Goal: Contribute content

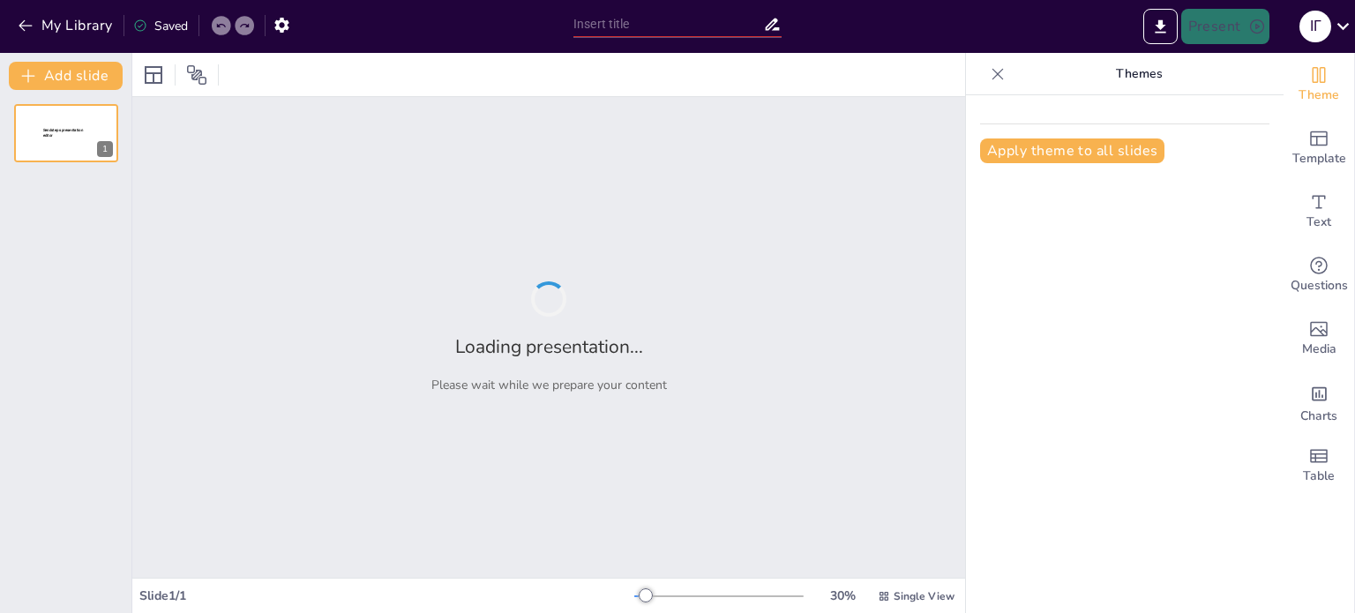
type input "Гра та проект як мотиваційне навчальне середовище для вивчення англійської мови"
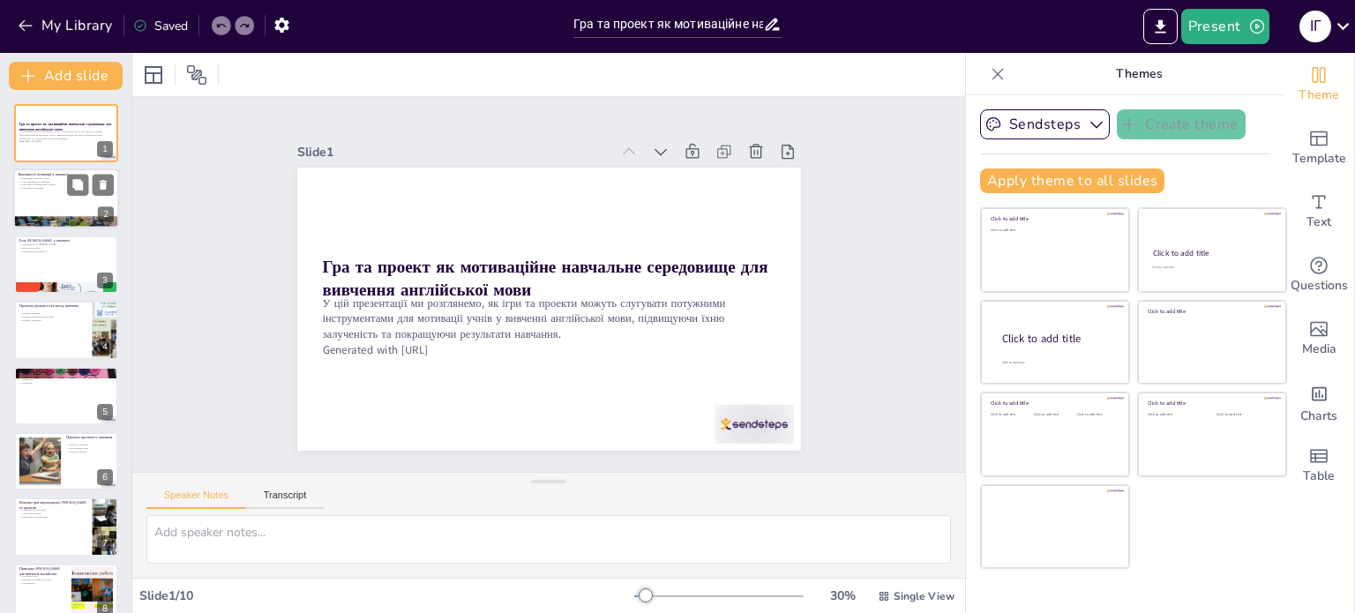
click at [86, 198] on div at bounding box center [66, 199] width 106 height 60
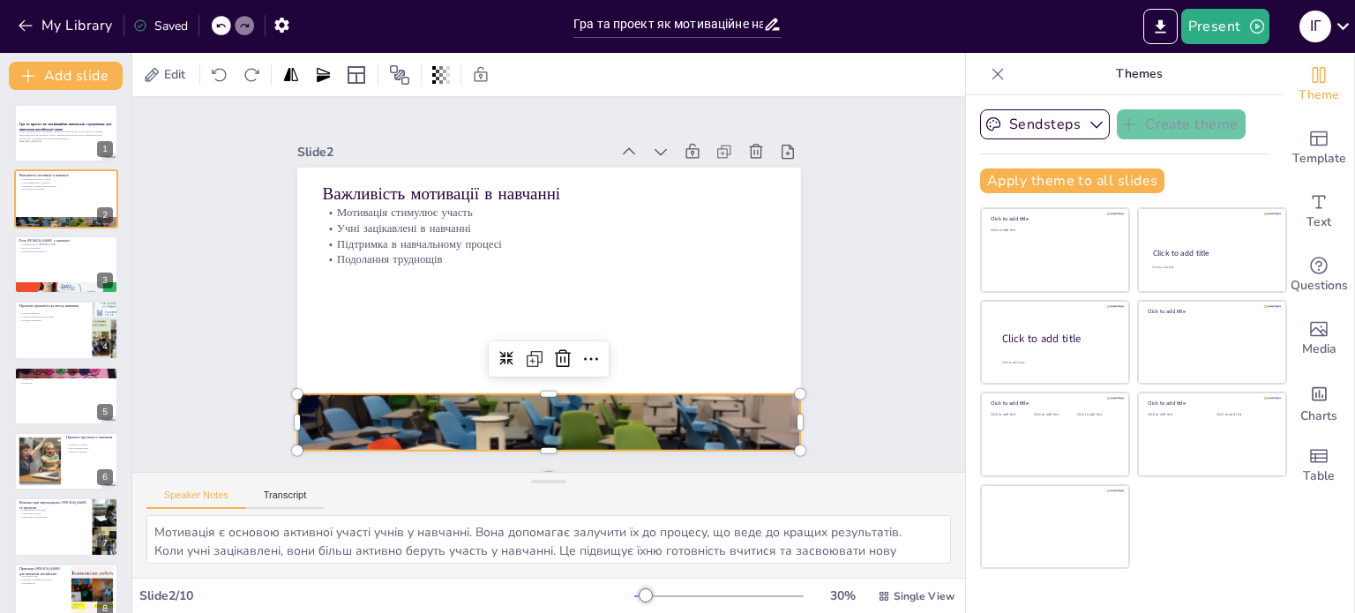
click at [519, 395] on div at bounding box center [429, 354] width 539 height 602
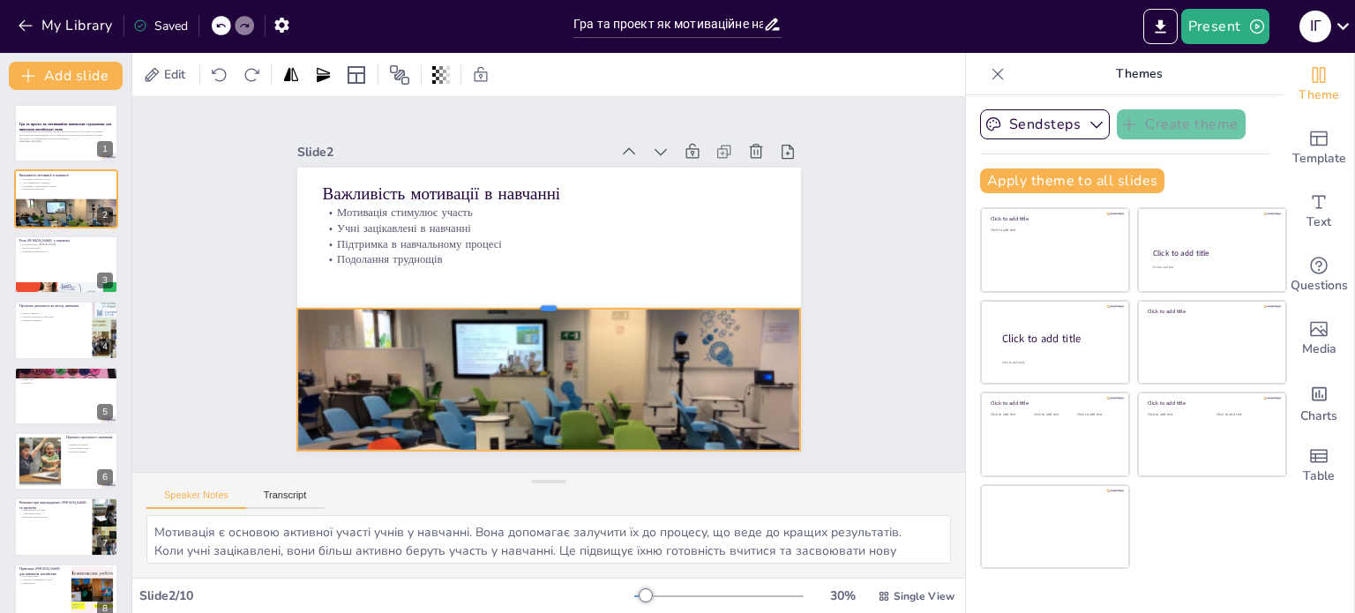
drag, startPoint x: 539, startPoint y: 385, endPoint x: 528, endPoint y: 300, distance: 86.2
click at [528, 300] on div at bounding box center [543, 300] width 483 height 168
click at [49, 259] on div at bounding box center [66, 265] width 106 height 60
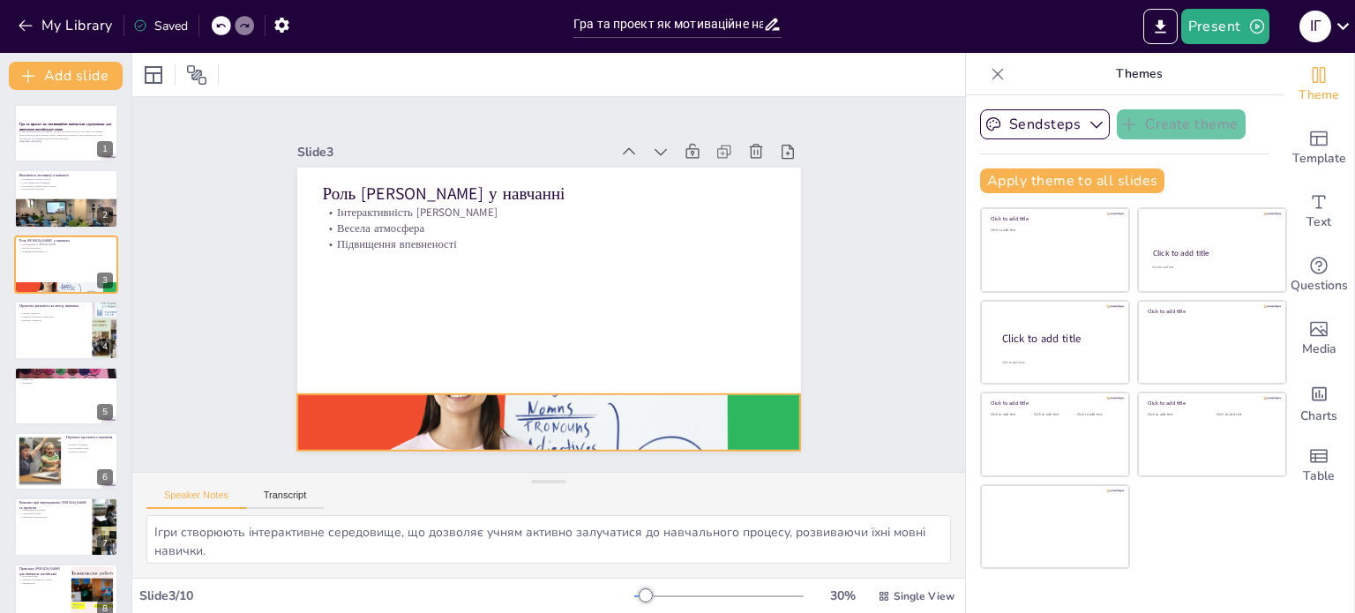
click at [448, 402] on div at bounding box center [520, 420] width 555 height 400
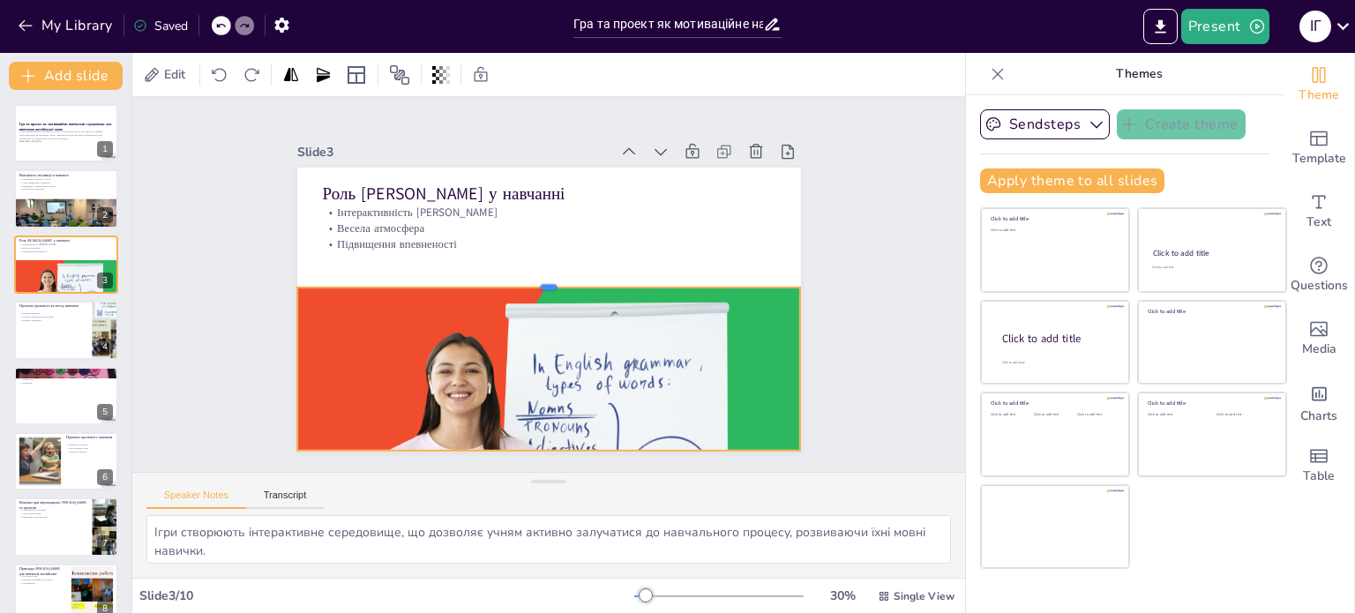
drag, startPoint x: 537, startPoint y: 384, endPoint x: 539, endPoint y: 277, distance: 106.8
click at [539, 277] on div at bounding box center [551, 281] width 466 height 218
click at [50, 335] on div at bounding box center [66, 330] width 106 height 60
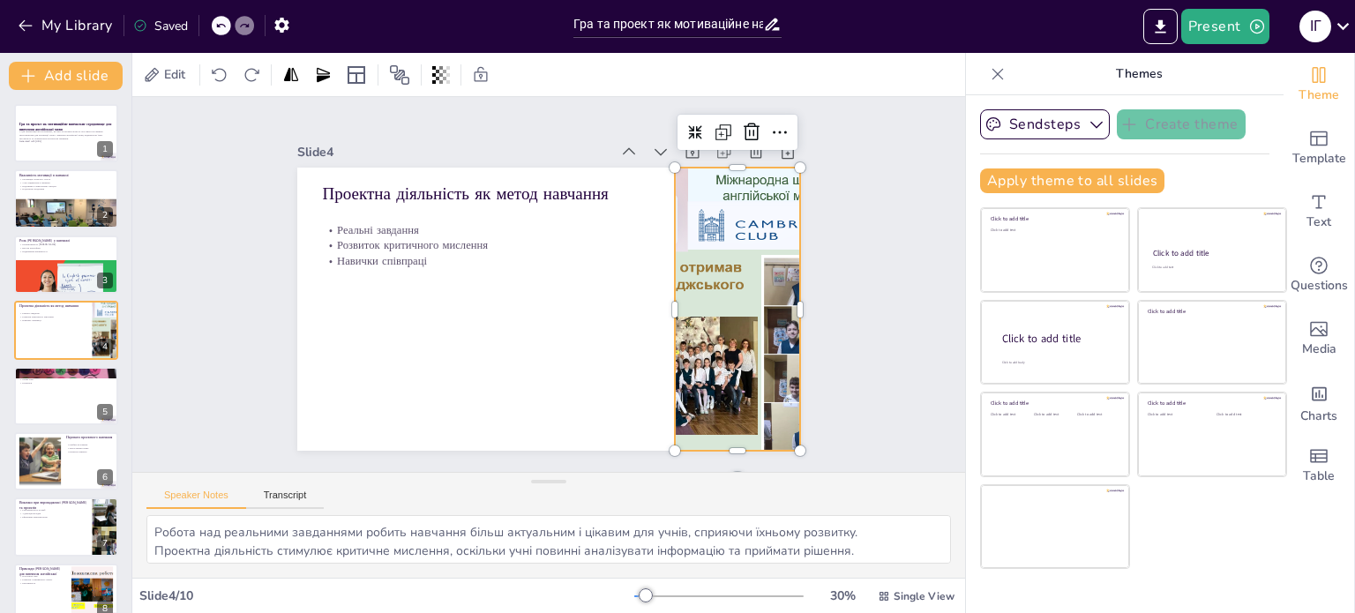
click at [670, 331] on div at bounding box center [543, 475] width 327 height 466
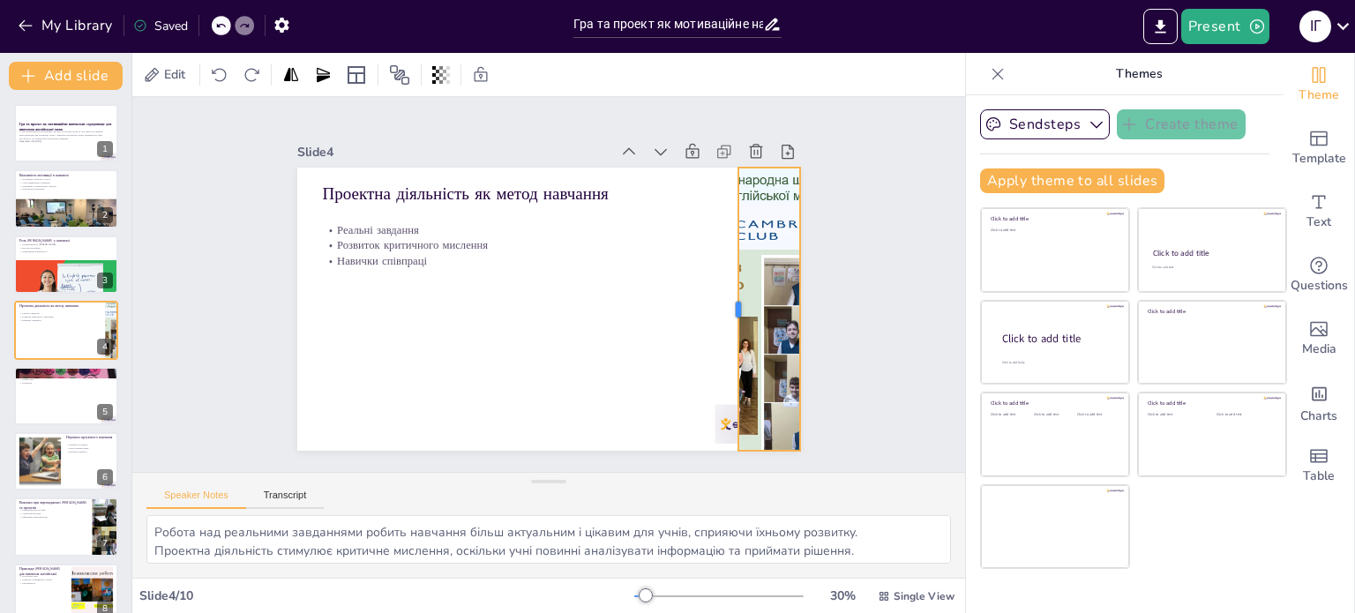
drag, startPoint x: 660, startPoint y: 303, endPoint x: 723, endPoint y: 312, distance: 64.1
click at [540, 328] on div at bounding box center [421, 417] width 237 height 178
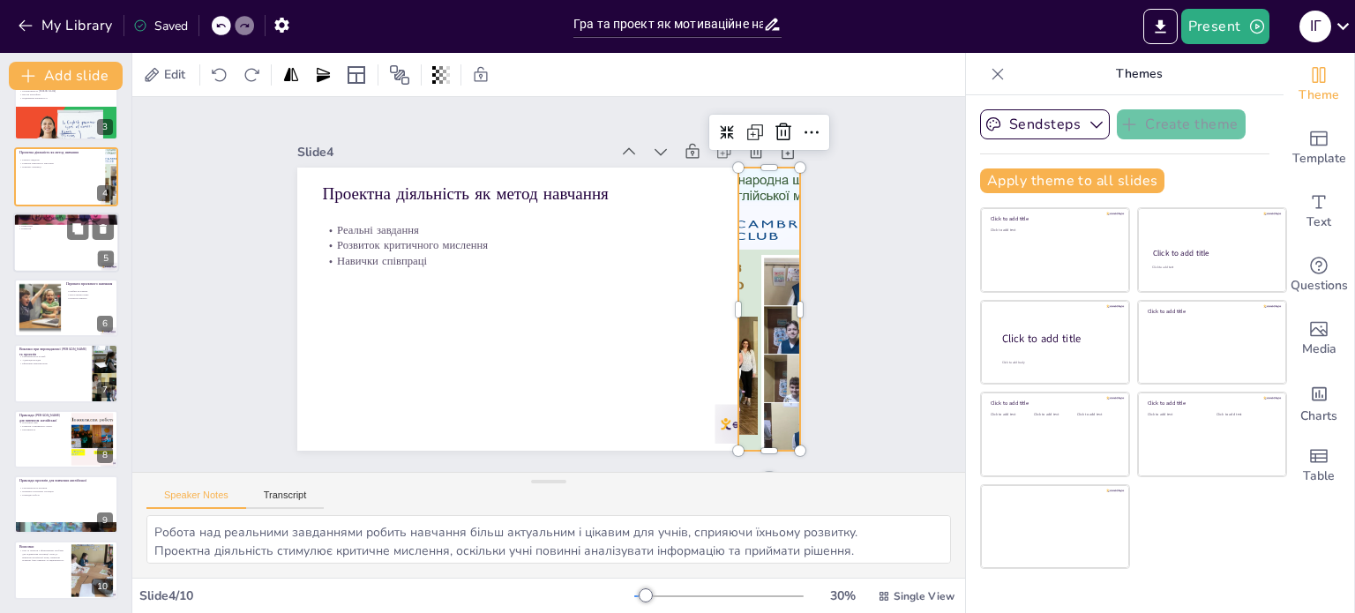
click at [53, 253] on div at bounding box center [66, 243] width 106 height 60
type textarea "Рольові ігри дозволяють учням практикувати мову в реальних ситуаціях, що робить…"
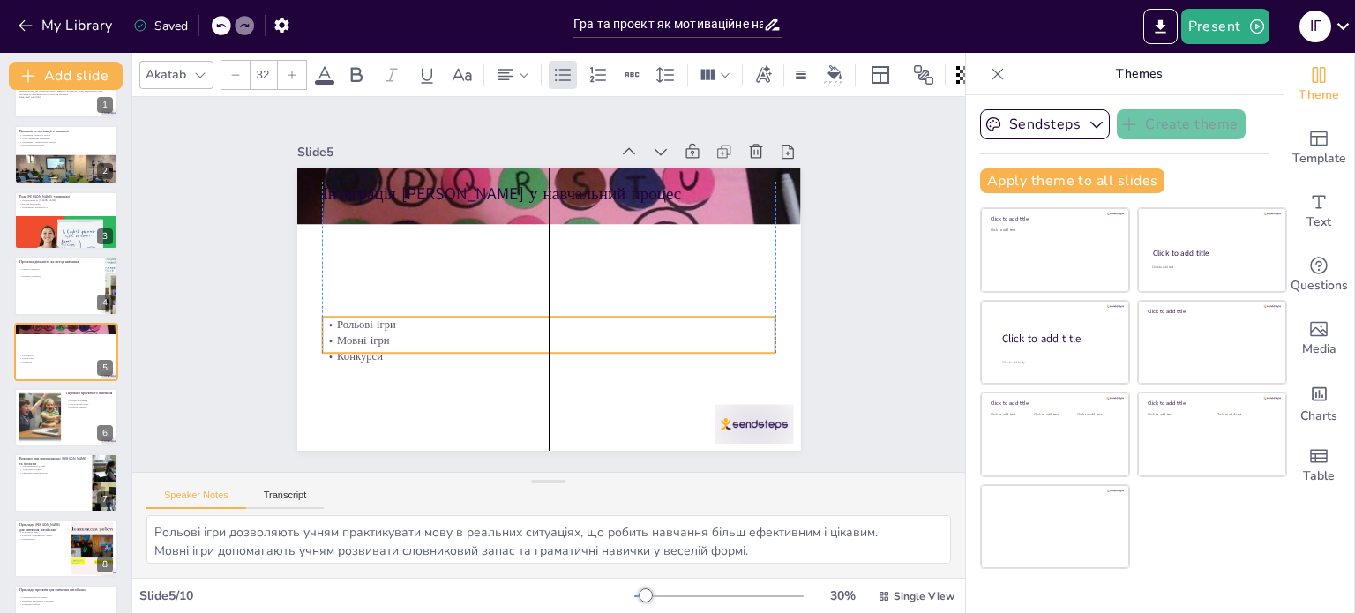
drag, startPoint x: 436, startPoint y: 228, endPoint x: 430, endPoint y: 340, distance: 112.2
click at [430, 340] on p "Мовні ігри" at bounding box center [498, 307] width 198 height 420
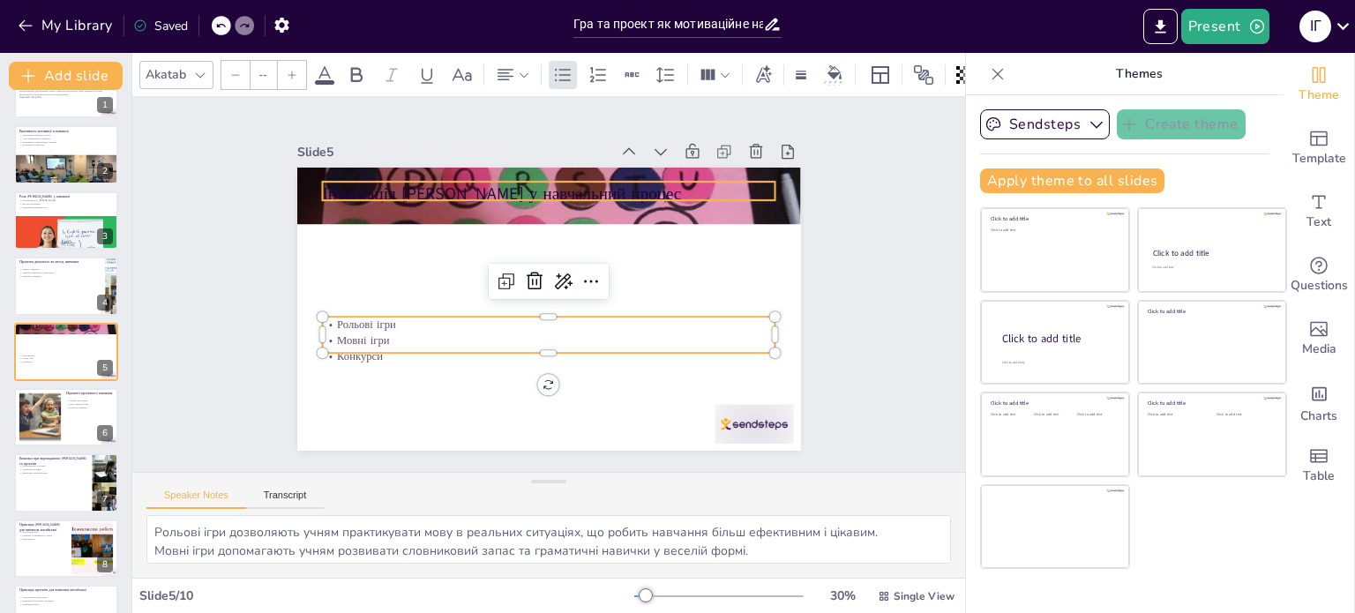
type input "48"
click at [453, 179] on p "Інтеграція [PERSON_NAME] у навчальний процес" at bounding box center [595, 205] width 404 height 247
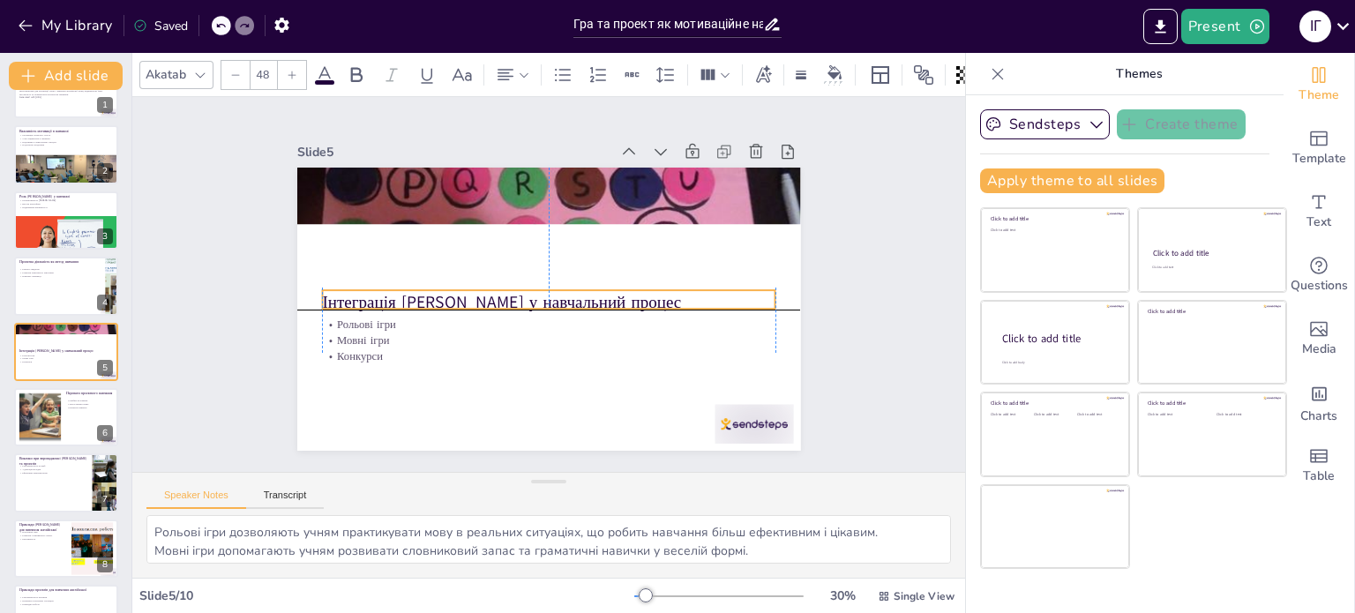
drag, startPoint x: 452, startPoint y: 176, endPoint x: 449, endPoint y: 281, distance: 105.9
click at [449, 280] on div "Інтеграція [PERSON_NAME] у навчальний процес Рольові ігри Мовні ігри Конкурси" at bounding box center [596, 177] width 460 height 205
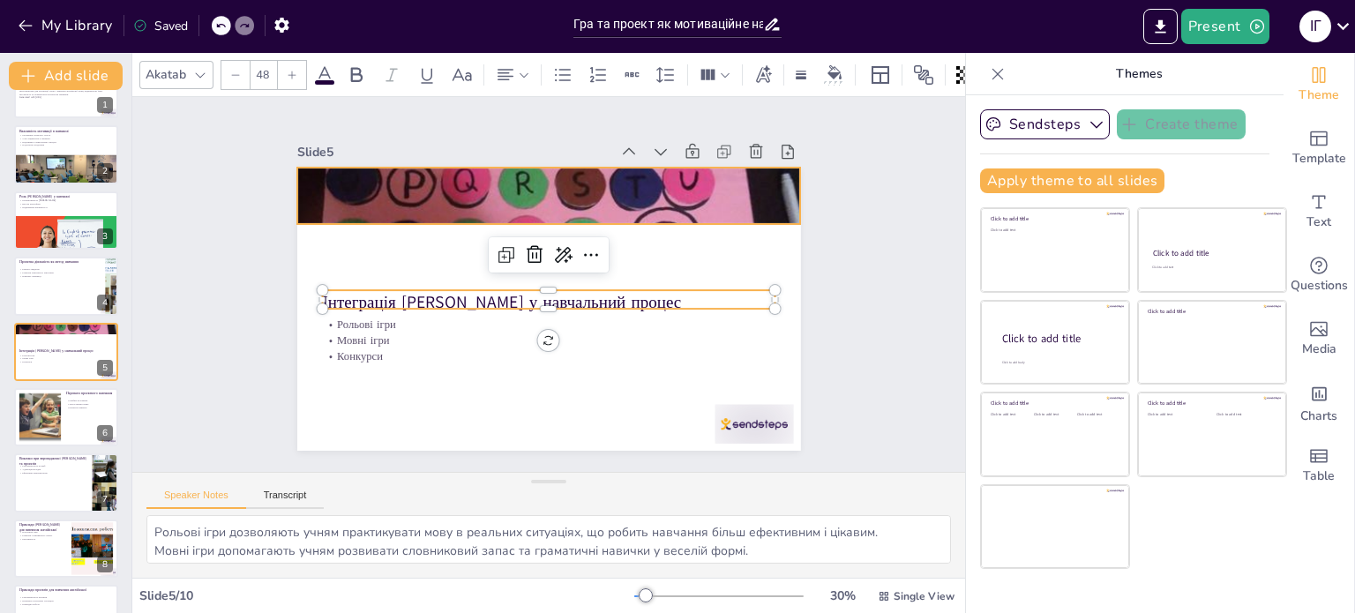
click at [427, 195] on div at bounding box center [593, 208] width 884 height 1029
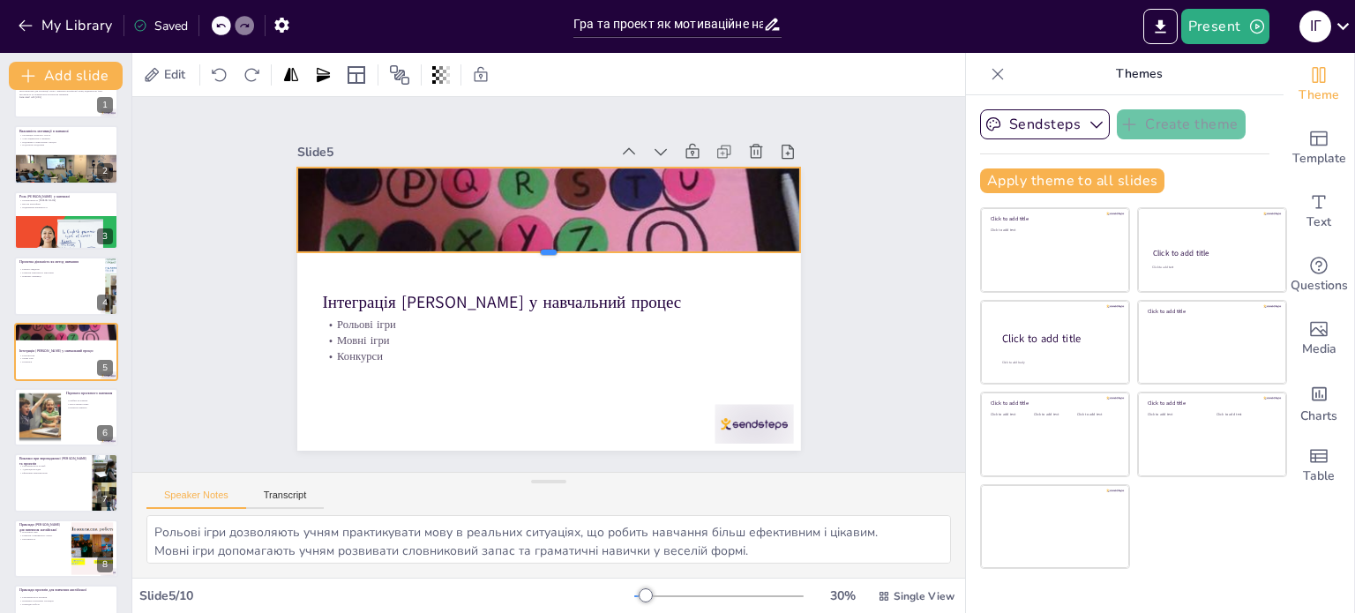
drag, startPoint x: 536, startPoint y: 221, endPoint x: 528, endPoint y: 250, distance: 29.3
click at [528, 250] on div at bounding box center [561, 263] width 443 height 264
click at [49, 413] on div at bounding box center [39, 418] width 82 height 54
type textarea "Проектне навчання сприяє глибшому розумінню теми, оскільки учні активно дослідж…"
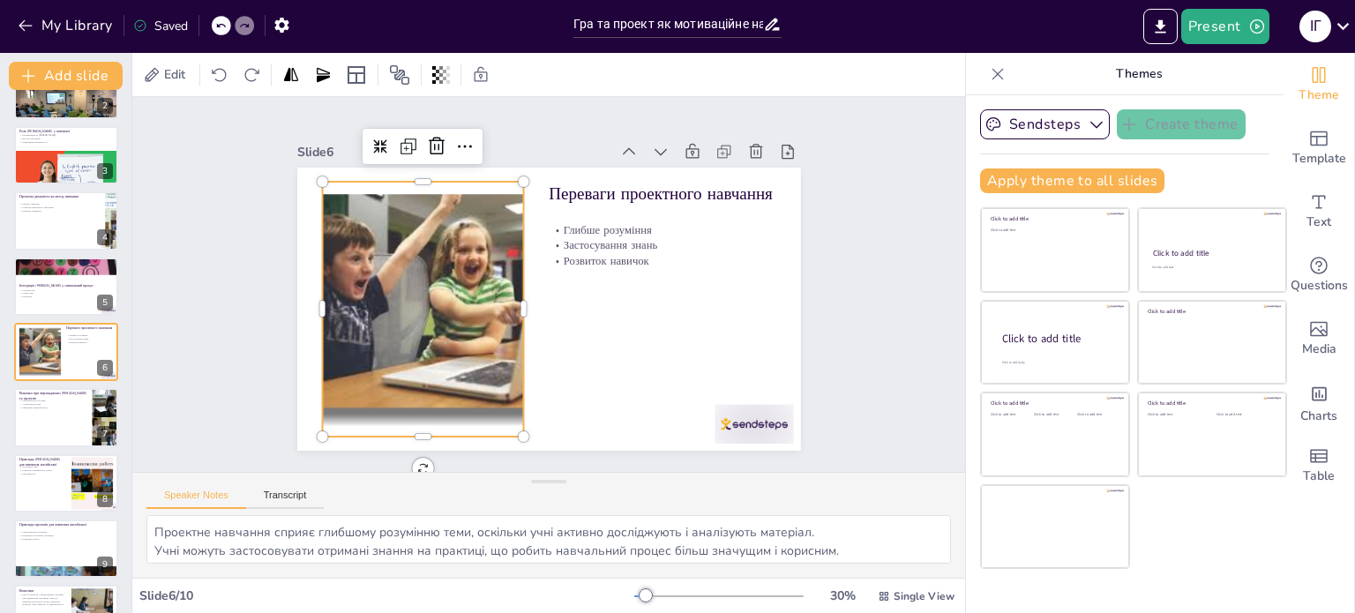
click at [388, 278] on div at bounding box center [423, 255] width 459 height 391
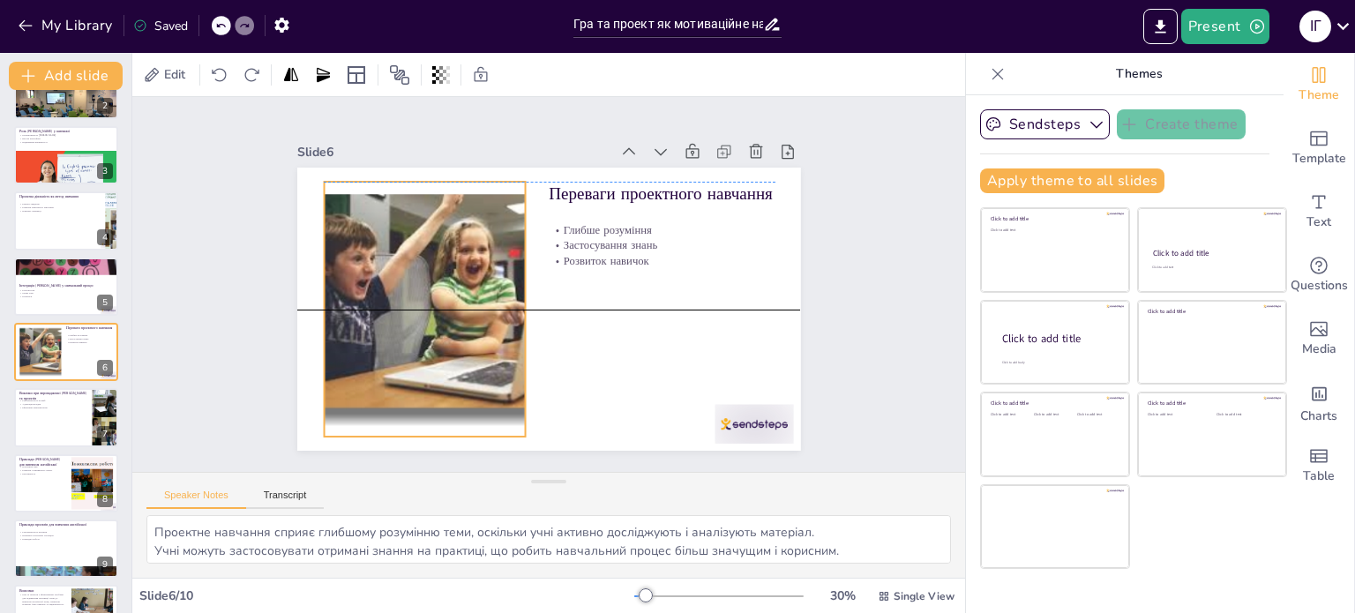
click at [511, 303] on div at bounding box center [455, 198] width 435 height 464
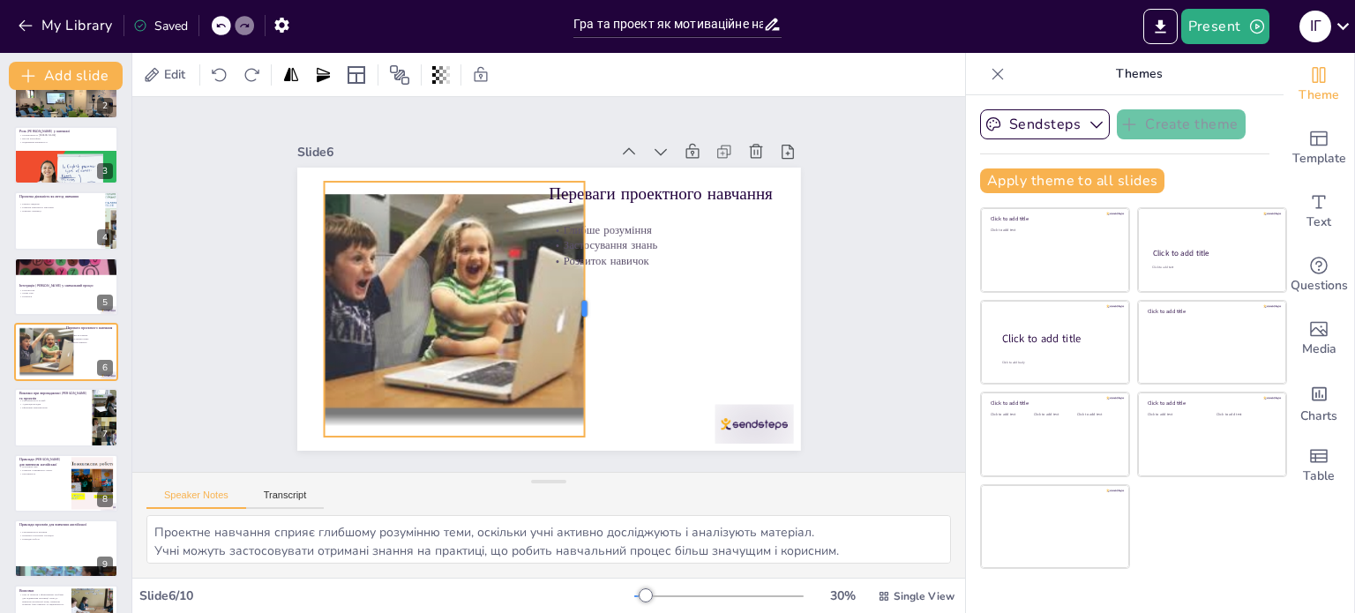
drag, startPoint x: 513, startPoint y: 303, endPoint x: 572, endPoint y: 297, distance: 59.3
click at [572, 297] on div at bounding box center [585, 317] width 67 height 252
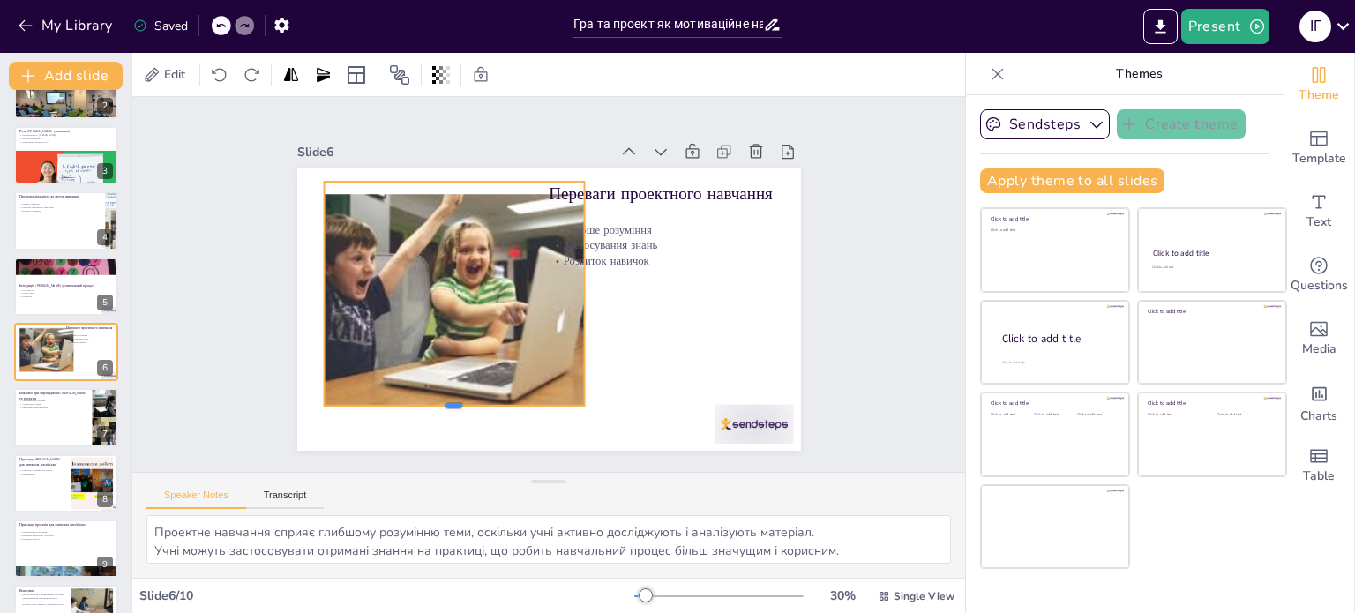
drag, startPoint x: 438, startPoint y: 432, endPoint x: 438, endPoint y: 401, distance: 30.9
click at [438, 401] on div at bounding box center [419, 377] width 252 height 94
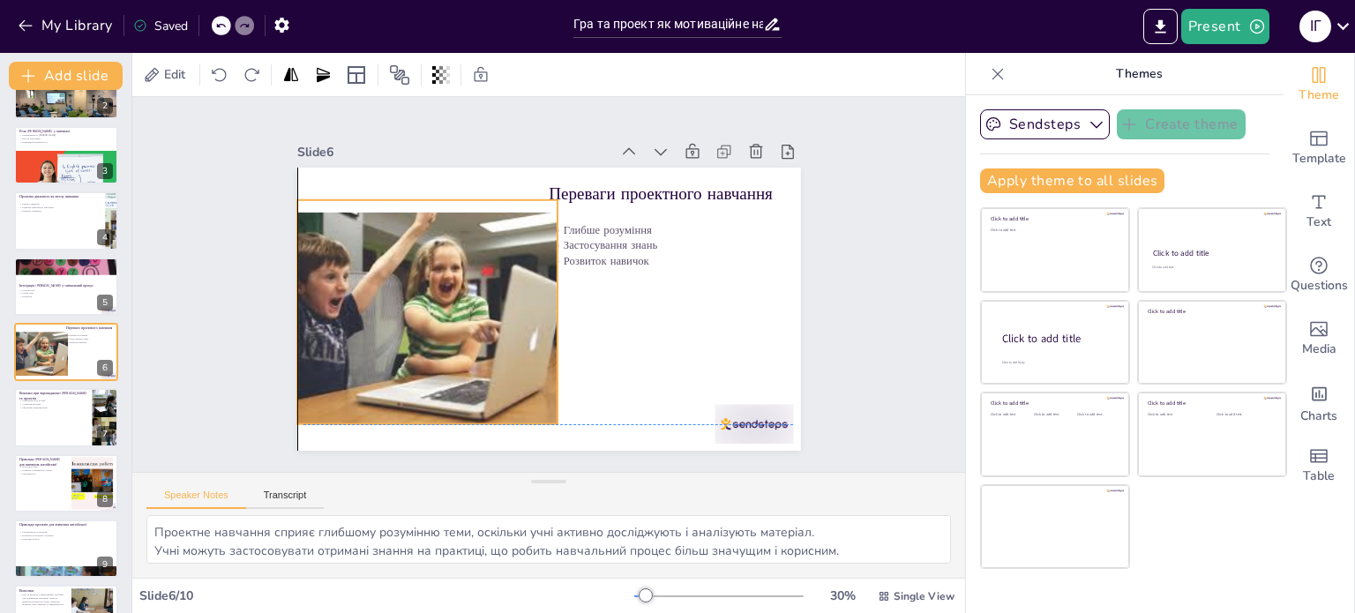
drag, startPoint x: 490, startPoint y: 313, endPoint x: 469, endPoint y: 331, distance: 26.9
click at [488, 331] on div at bounding box center [694, 226] width 413 height 294
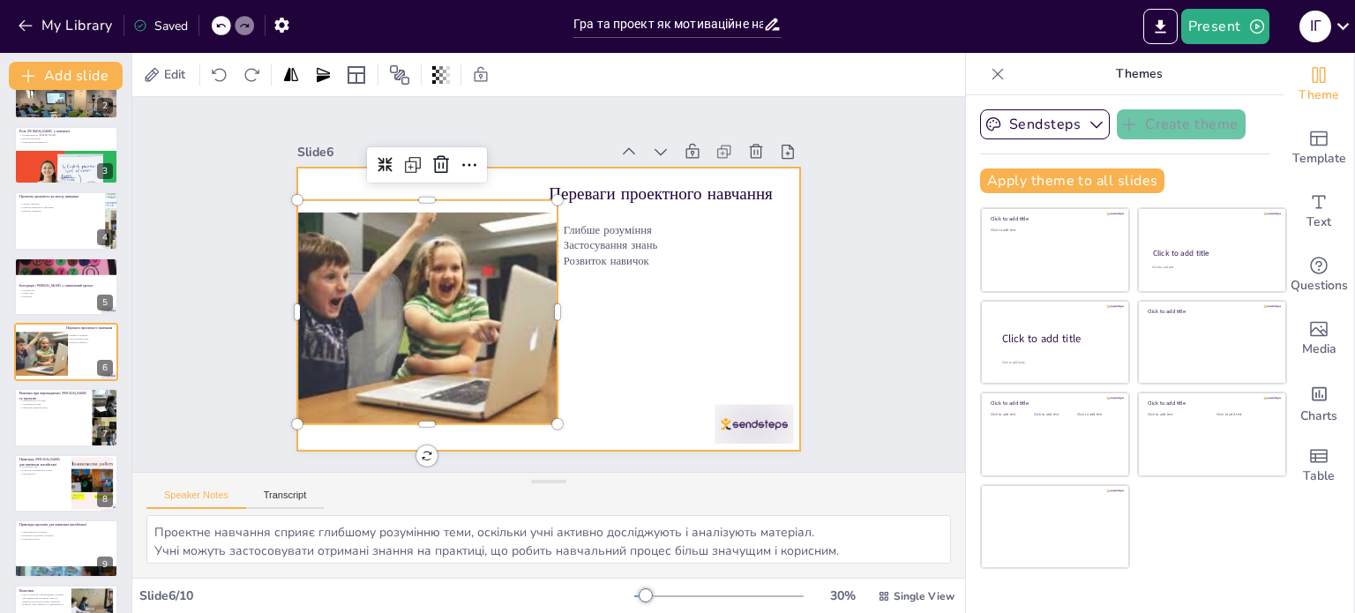
click at [647, 325] on div at bounding box center [537, 305] width 578 height 497
click at [494, 358] on div at bounding box center [586, 132] width 415 height 464
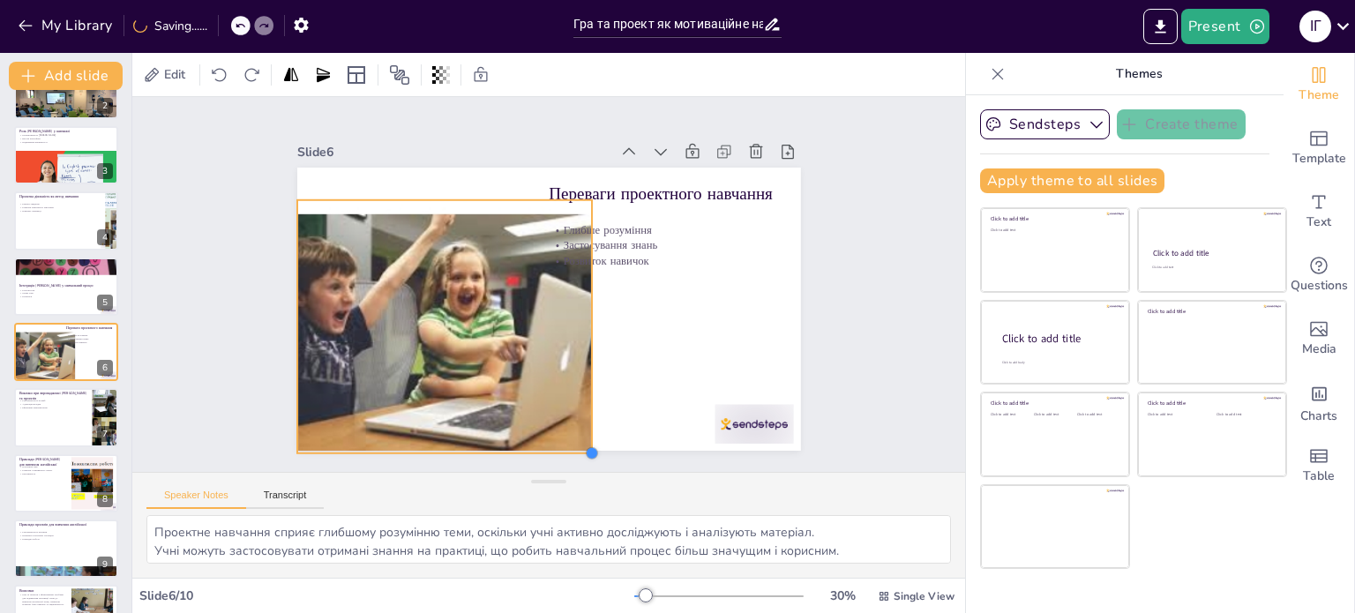
drag, startPoint x: 542, startPoint y: 419, endPoint x: 576, endPoint y: 447, distance: 44.5
click at [512, 447] on div at bounding box center [501, 452] width 19 height 19
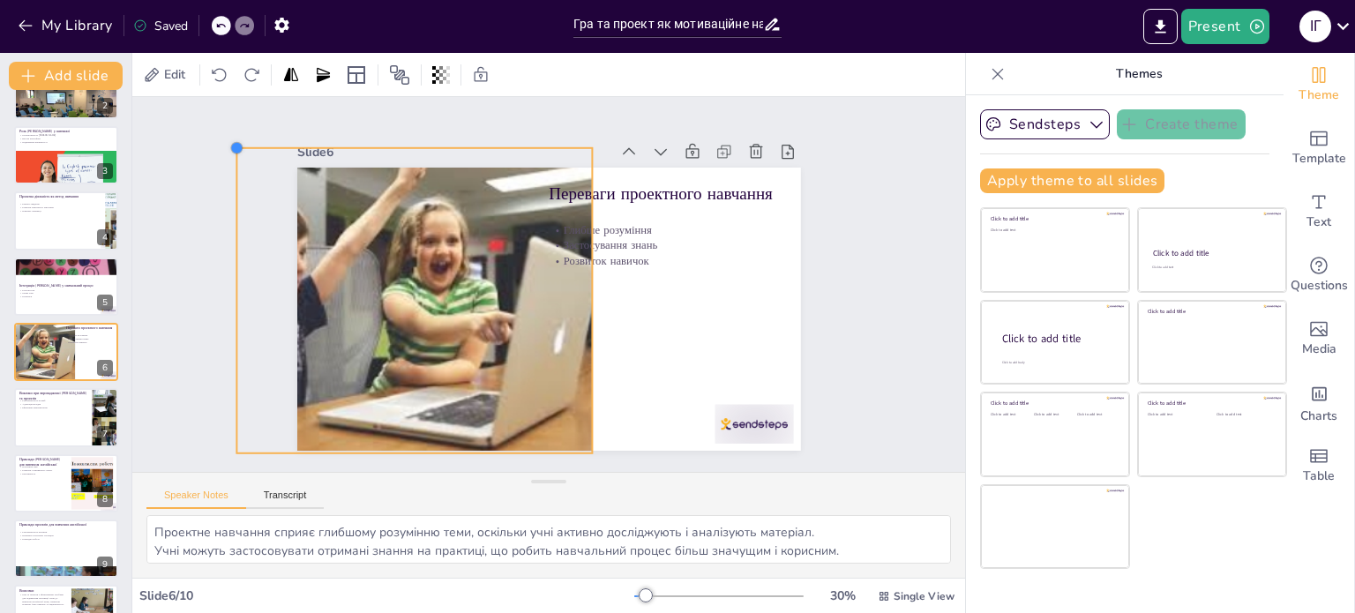
drag, startPoint x: 281, startPoint y: 195, endPoint x: 261, endPoint y: 143, distance: 55.9
click at [261, 143] on div "Slide 1 Гра та проект як мотиваційне навчальне середовище для вивчення англійсь…" at bounding box center [548, 284] width 683 height 623
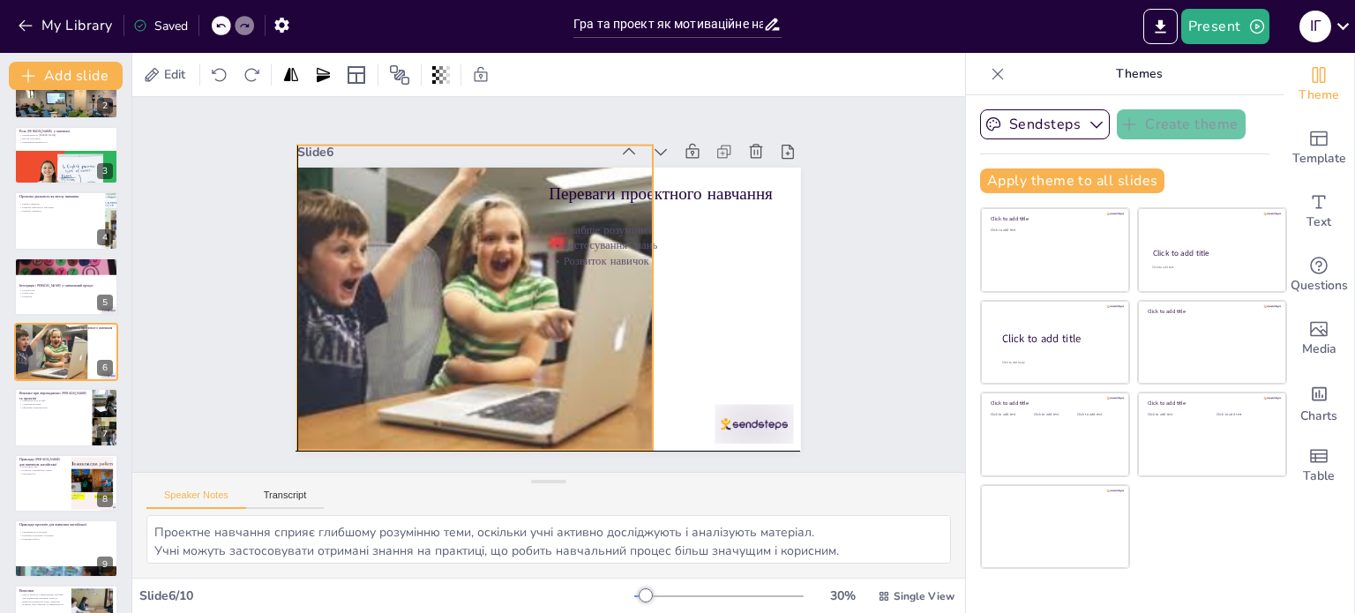
drag, startPoint x: 445, startPoint y: 292, endPoint x: 505, endPoint y: 289, distance: 59.2
click at [505, 289] on div at bounding box center [432, 257] width 633 height 566
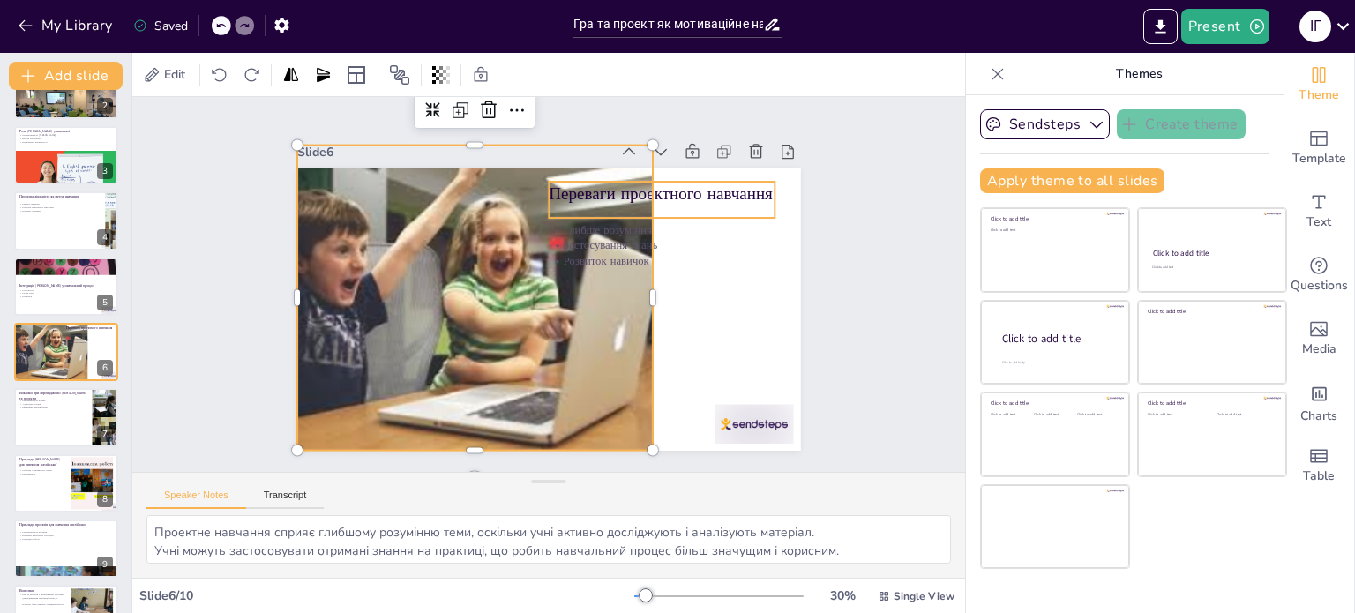
click at [715, 208] on p "Переваги проектного навчання" at bounding box center [694, 292] width 184 height 169
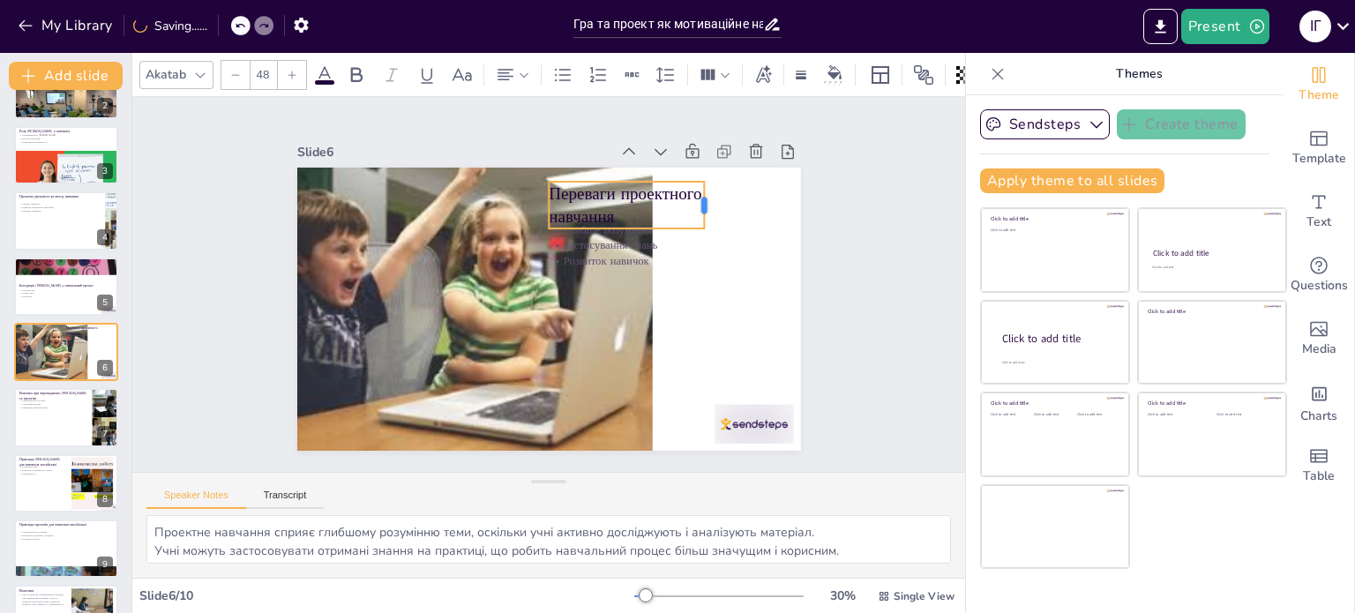
drag, startPoint x: 762, startPoint y: 194, endPoint x: 692, endPoint y: 194, distance: 70.6
click at [713, 216] on div at bounding box center [725, 240] width 24 height 49
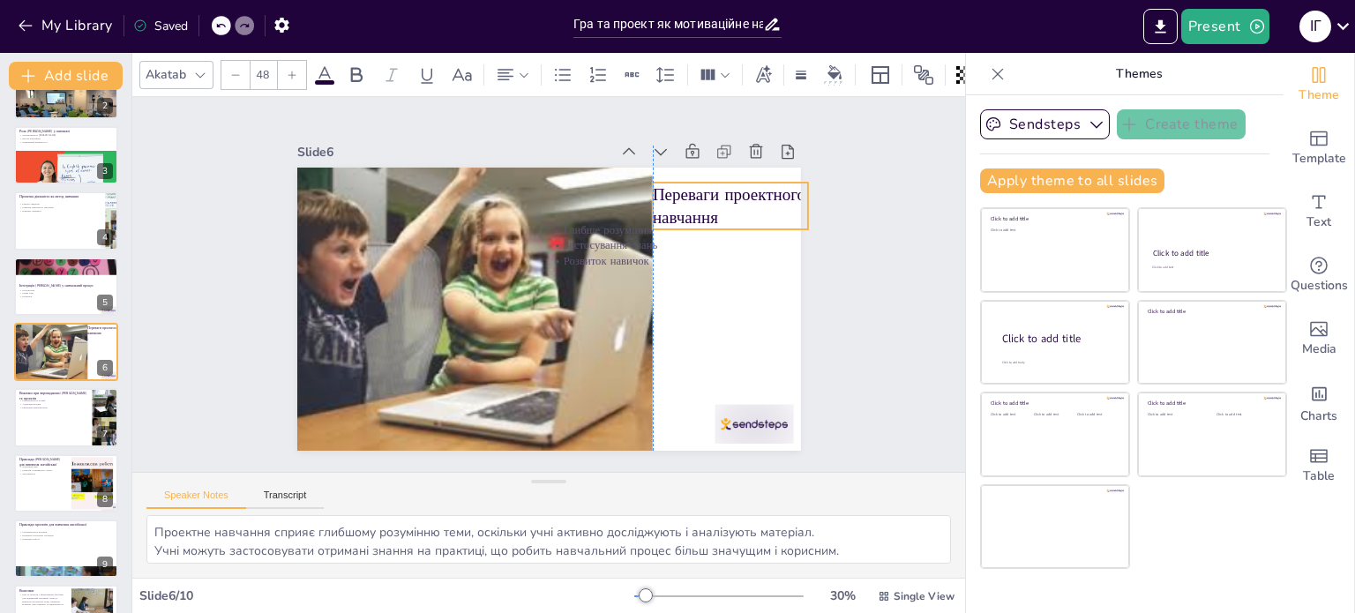
drag, startPoint x: 660, startPoint y: 178, endPoint x: 765, endPoint y: 179, distance: 105.0
click at [765, 206] on p "Переваги проектного навчання" at bounding box center [743, 245] width 162 height 79
drag, startPoint x: 800, startPoint y: 199, endPoint x: 747, endPoint y: 201, distance: 53.0
click at [747, 324] on div at bounding box center [760, 356] width 53 height 65
drag, startPoint x: 715, startPoint y: 172, endPoint x: 725, endPoint y: 173, distance: 10.6
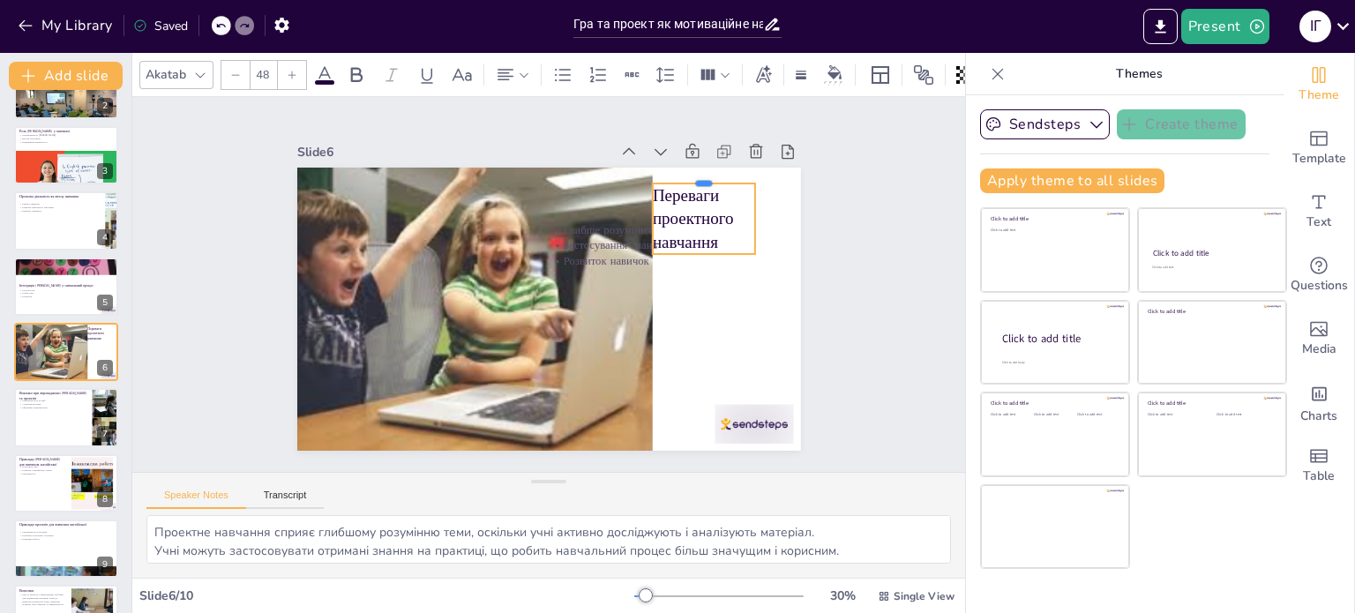
click at [725, 193] on div at bounding box center [723, 210] width 104 height 35
drag, startPoint x: 673, startPoint y: 214, endPoint x: 699, endPoint y: 209, distance: 26.1
click at [699, 209] on p "Переваги проектного навчання" at bounding box center [735, 251] width 116 height 90
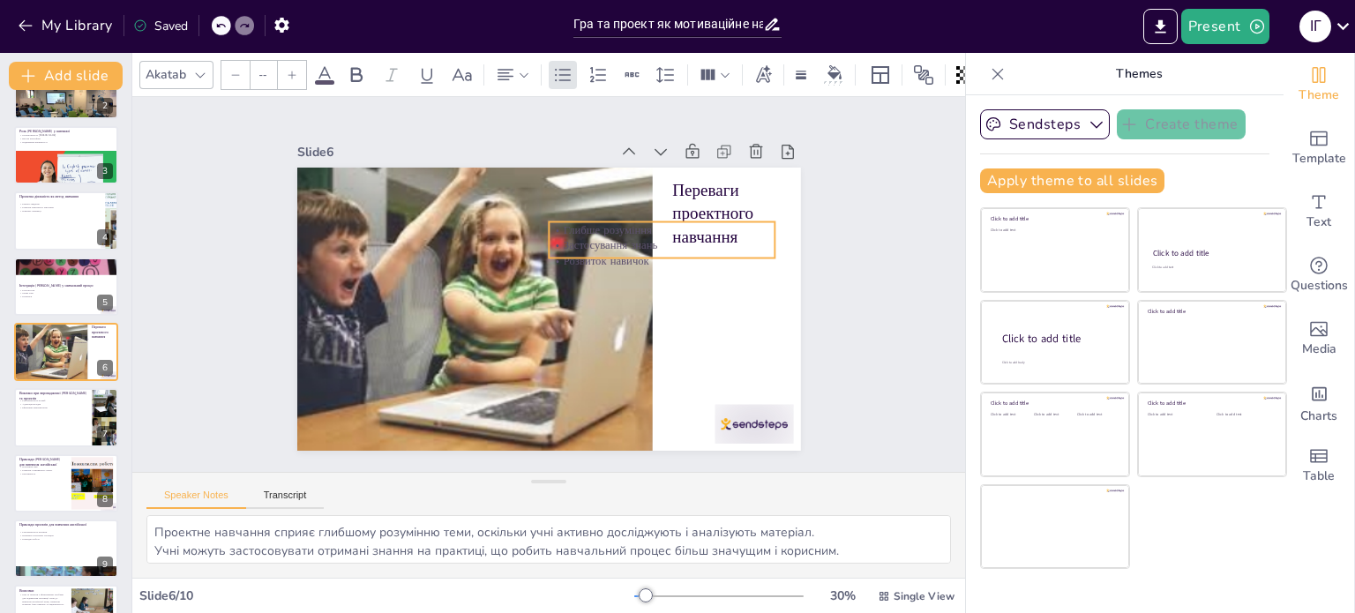
type input "32"
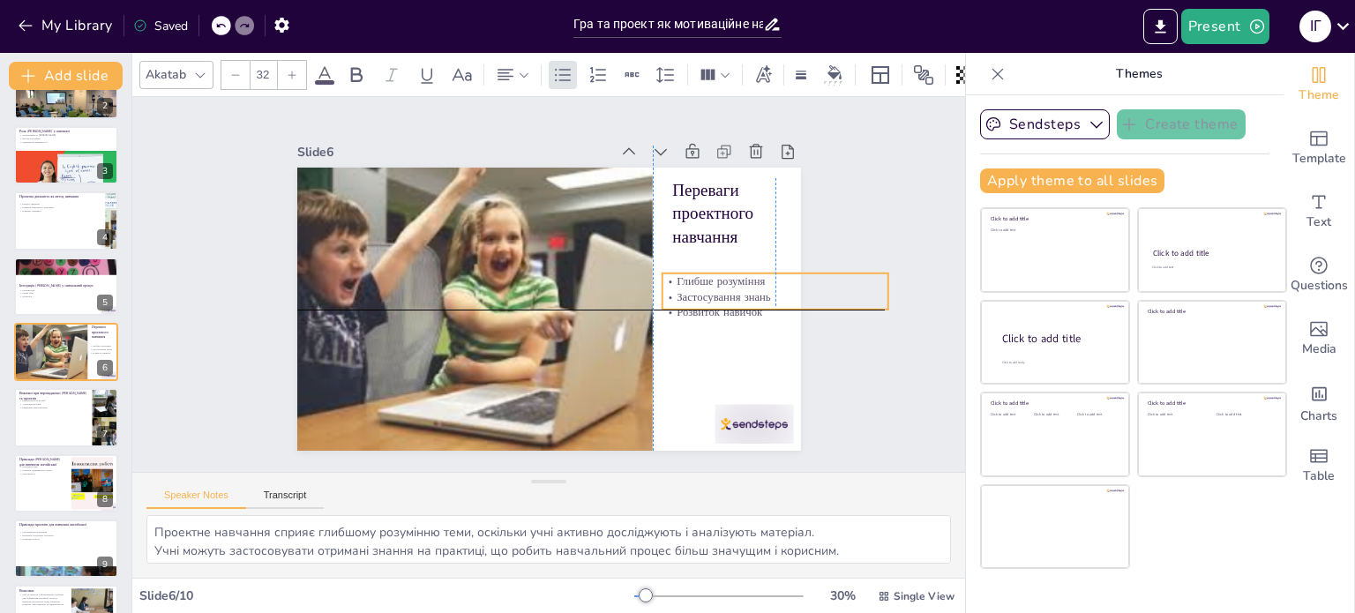
drag, startPoint x: 579, startPoint y: 251, endPoint x: 688, endPoint y: 299, distance: 119.7
click at [688, 339] on p "Розвиток навичок" at bounding box center [756, 381] width 221 height 85
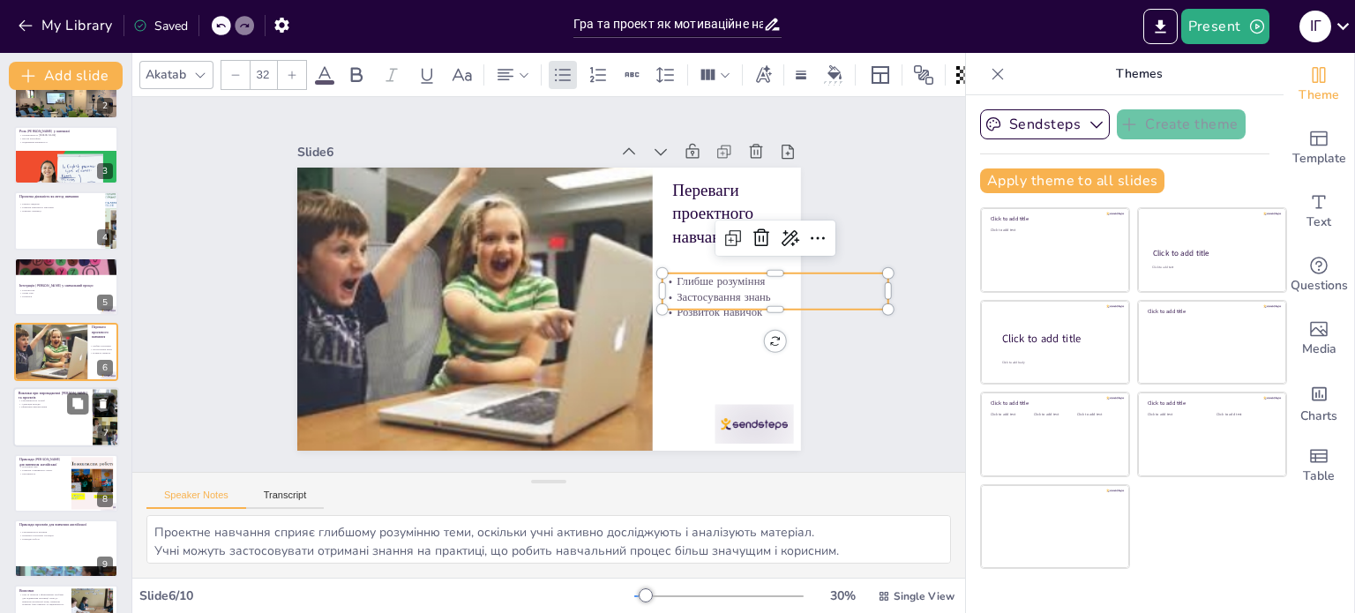
click at [49, 433] on div at bounding box center [66, 418] width 106 height 60
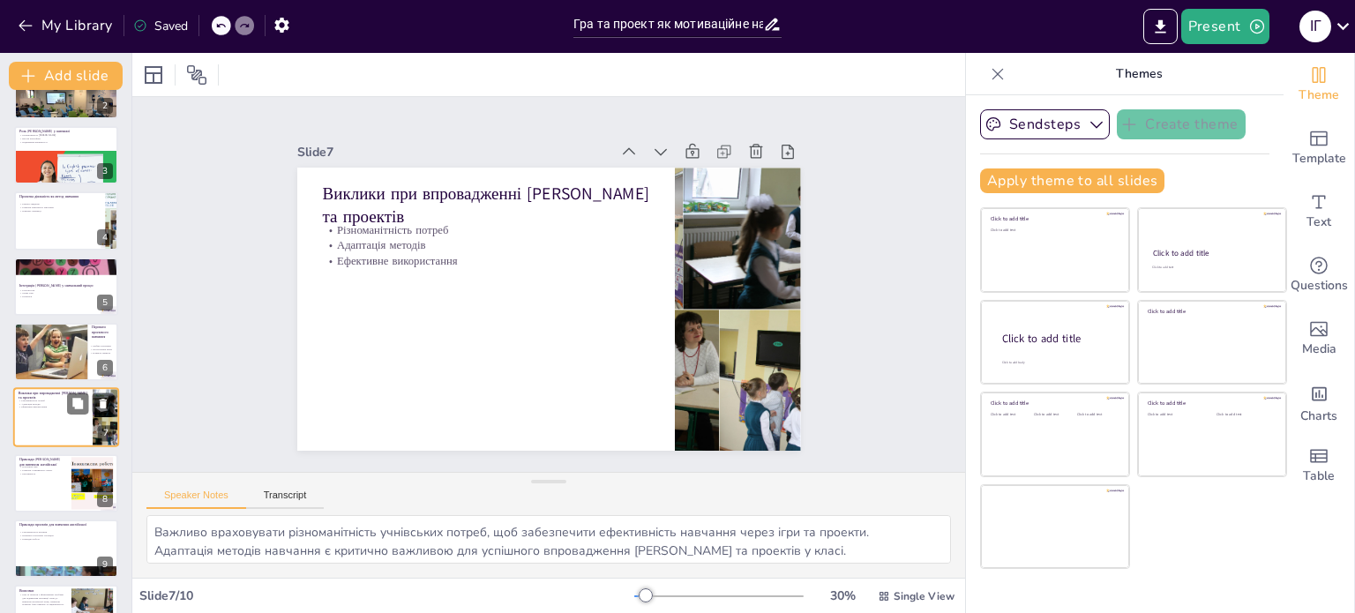
scroll to position [154, 0]
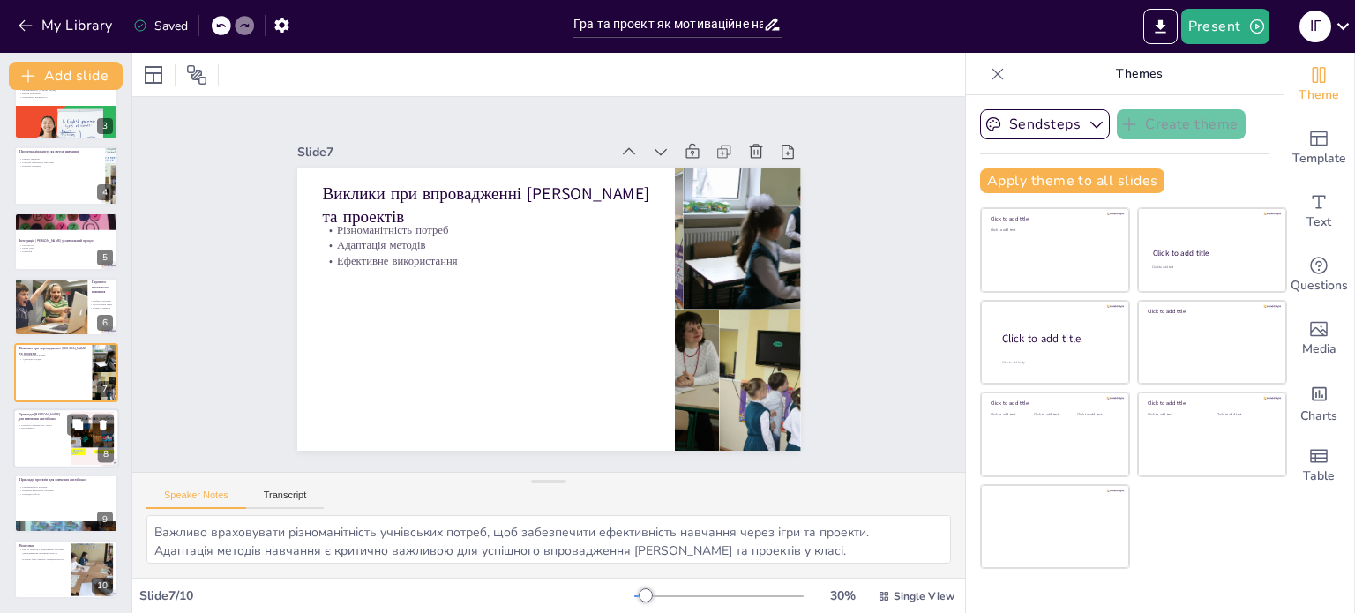
click at [49, 435] on div at bounding box center [66, 438] width 106 height 60
type textarea "Використання популярних [PERSON_NAME] робить навчання більш приємним і залучає …"
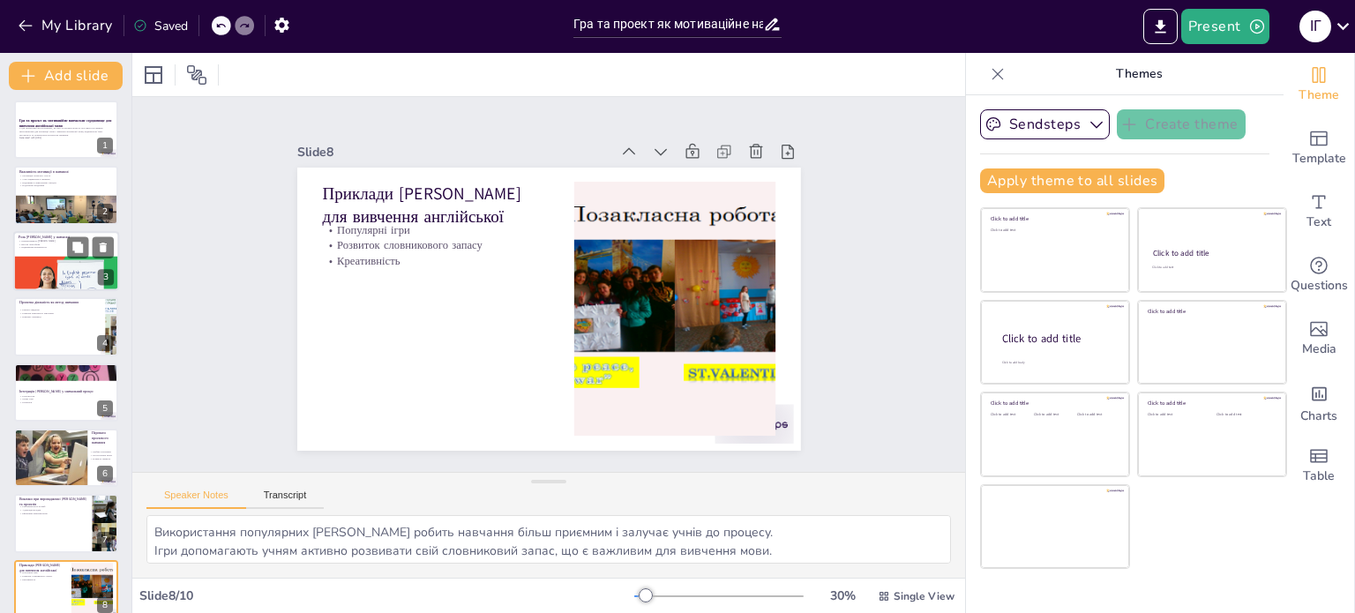
scroll to position [0, 0]
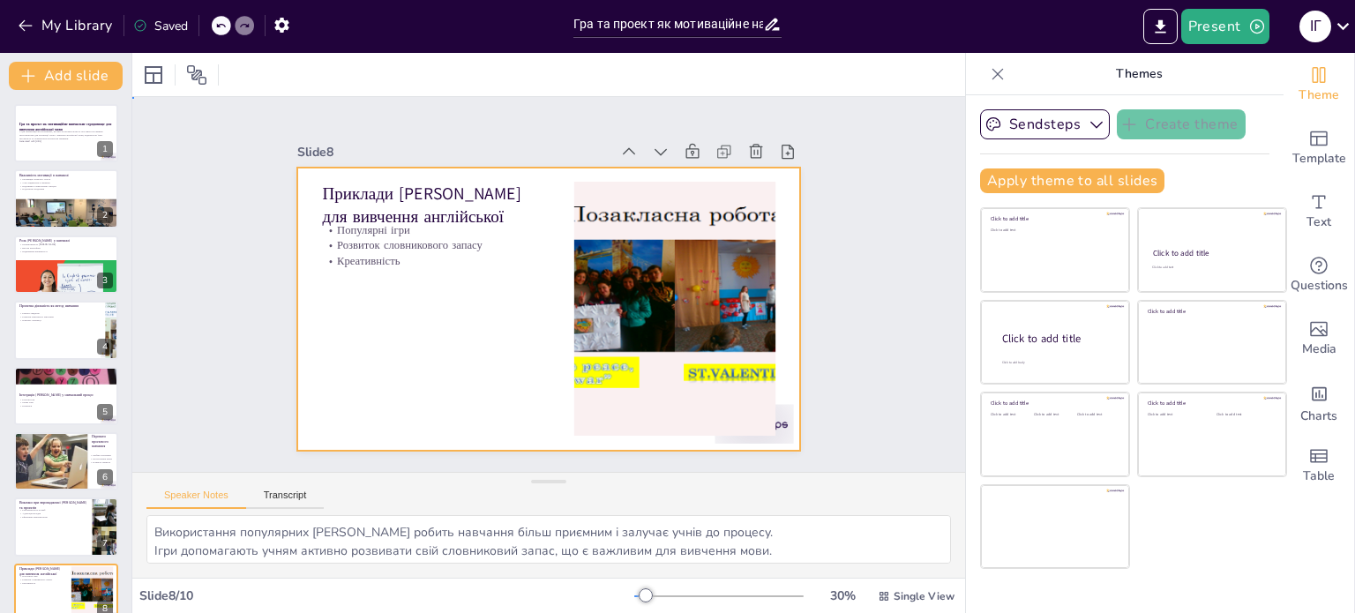
click at [388, 312] on div at bounding box center [524, 292] width 425 height 566
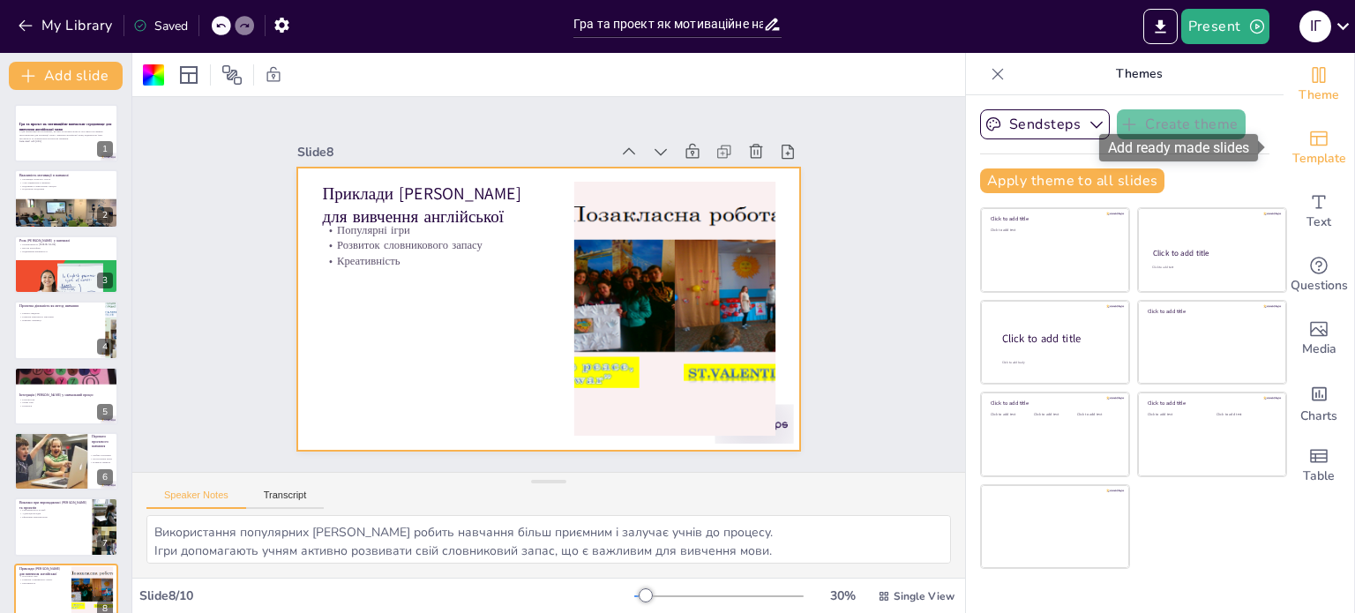
click at [1308, 146] on icon "Add ready made slides" at bounding box center [1318, 138] width 21 height 21
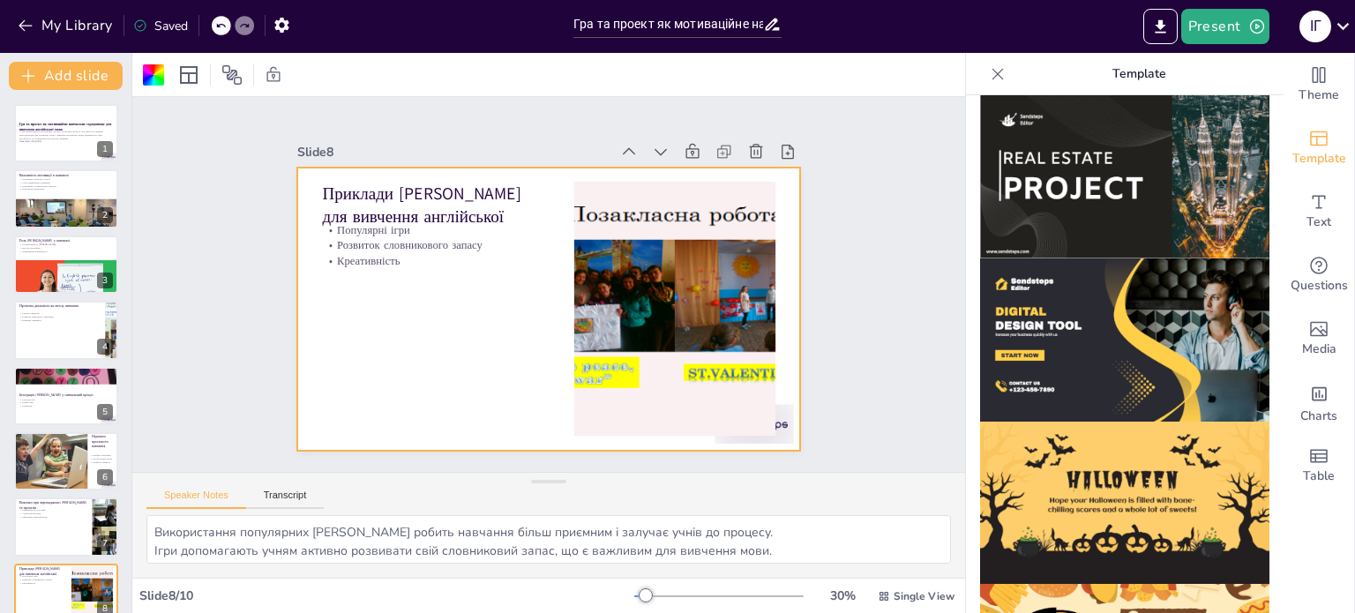
scroll to position [1676, 0]
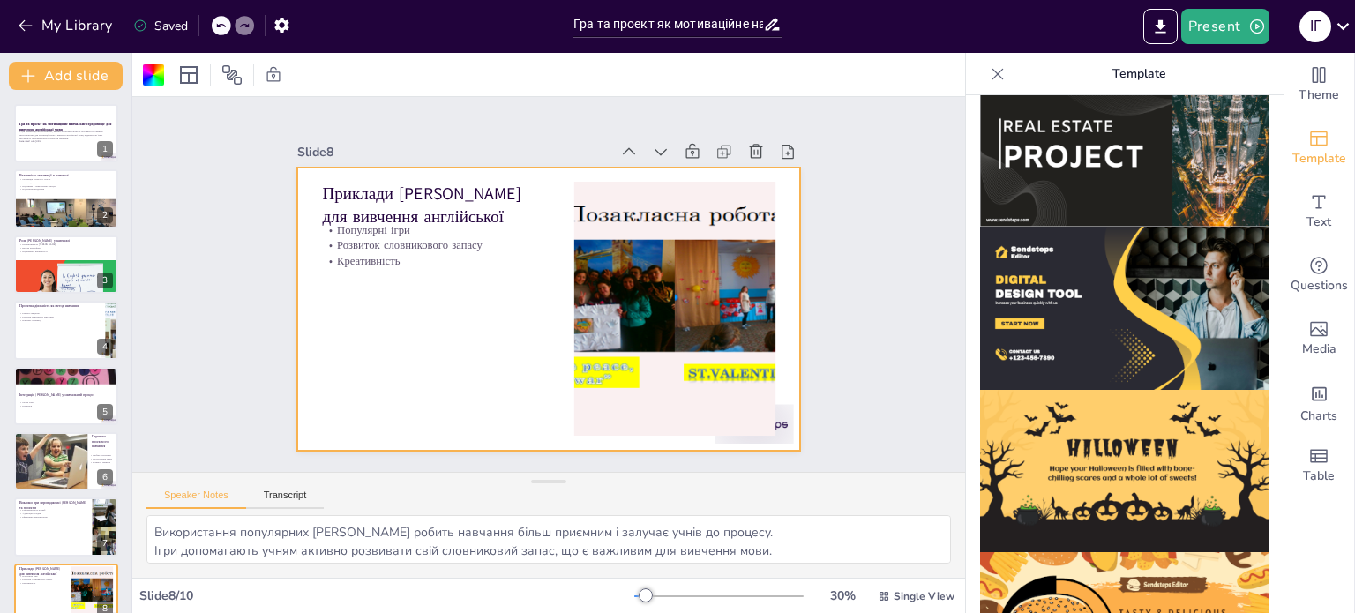
click at [1051, 272] on img at bounding box center [1124, 308] width 289 height 163
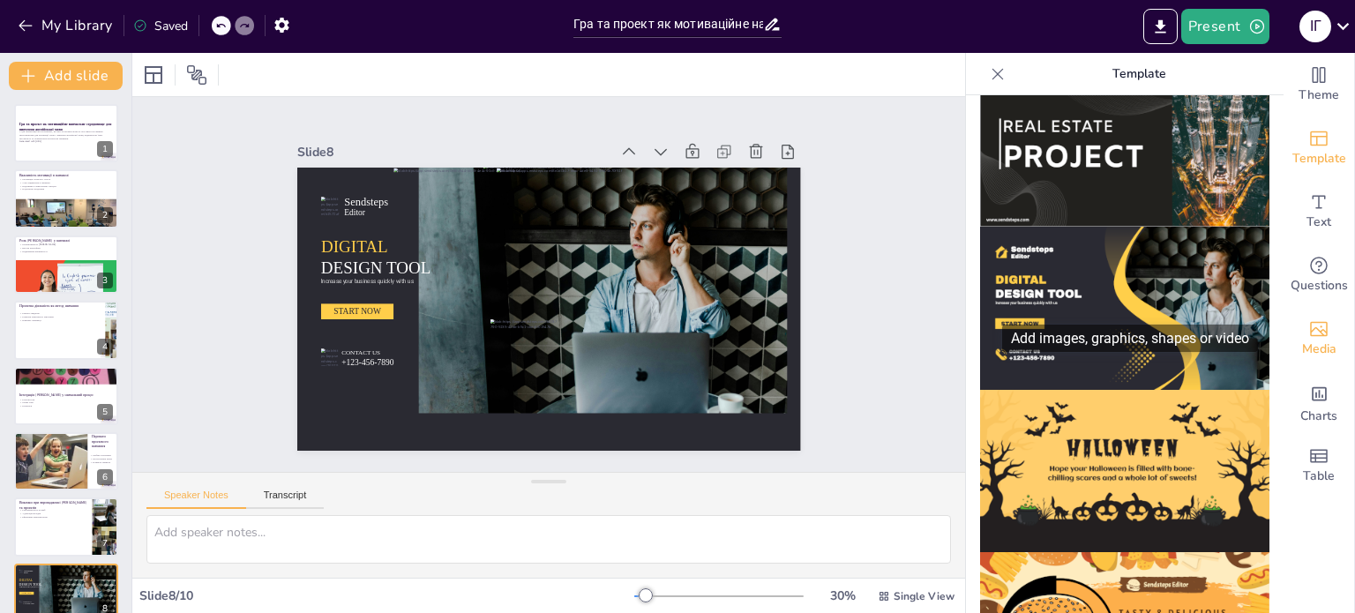
click at [1308, 329] on icon "Add images, graphics, shapes or video" at bounding box center [1318, 328] width 21 height 21
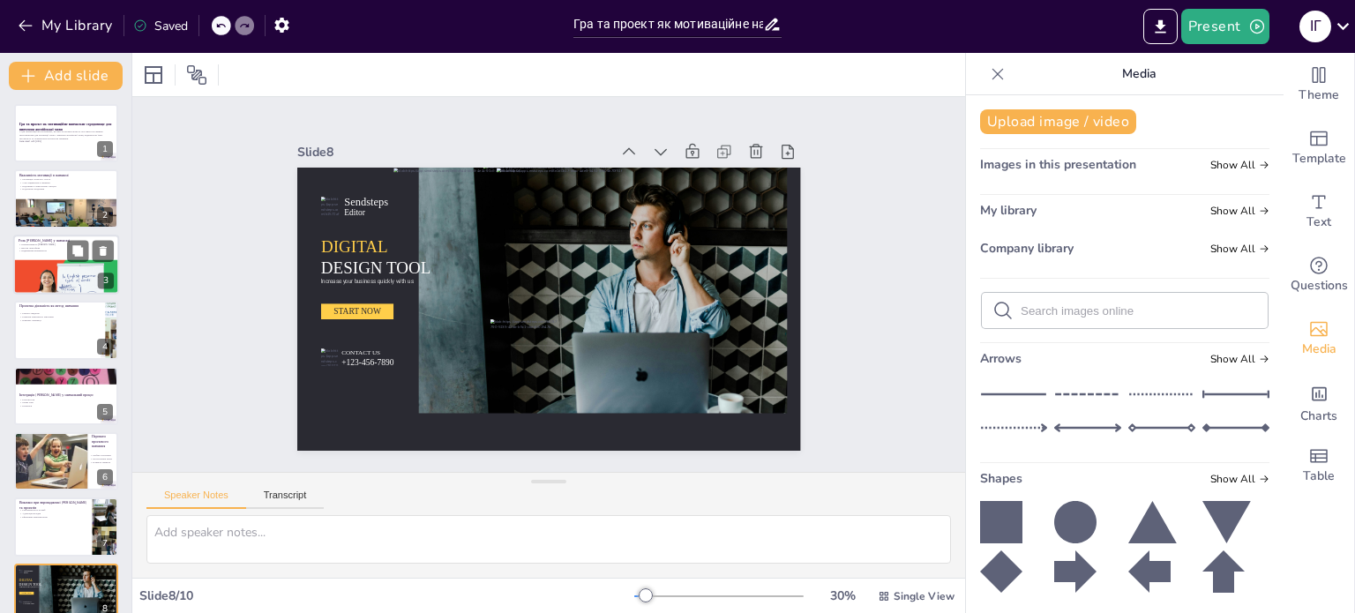
scroll to position [153, 0]
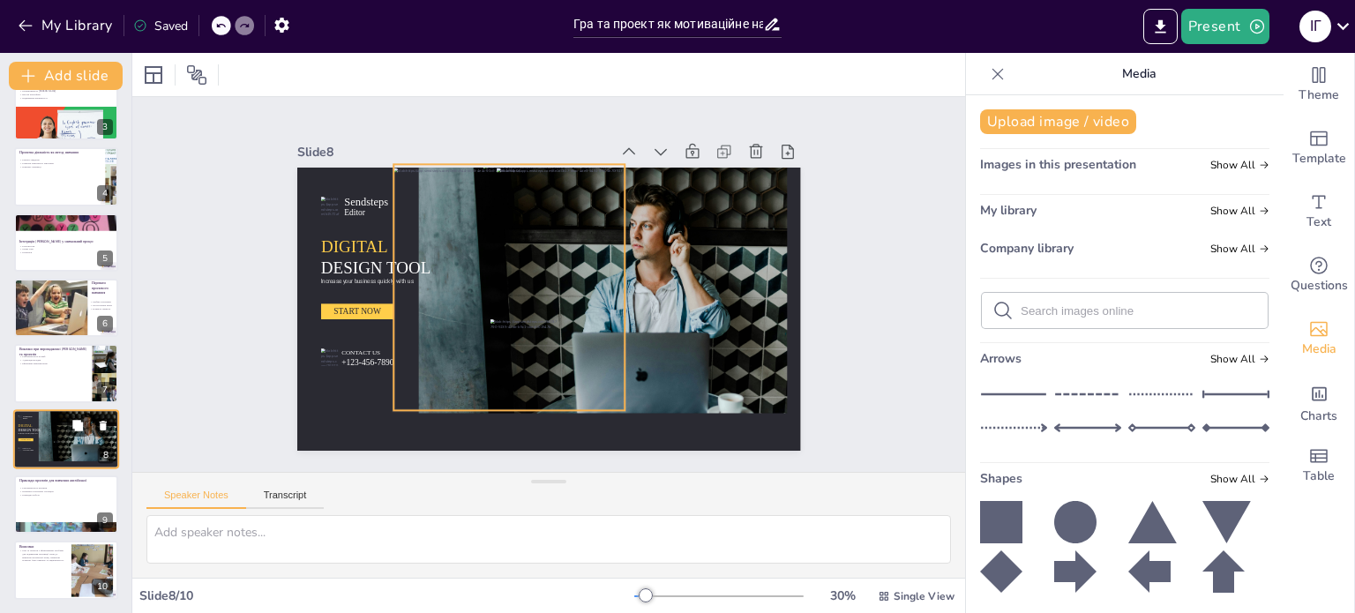
click at [64, 433] on div at bounding box center [68, 434] width 27 height 51
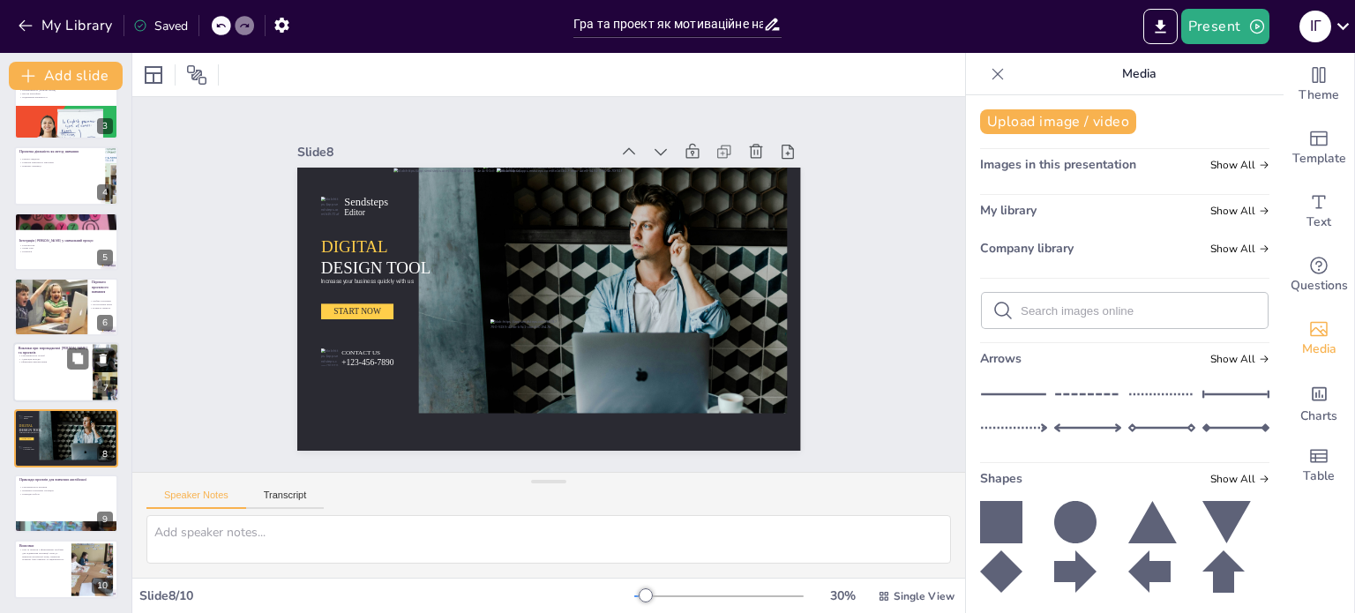
click at [58, 378] on div at bounding box center [66, 373] width 106 height 60
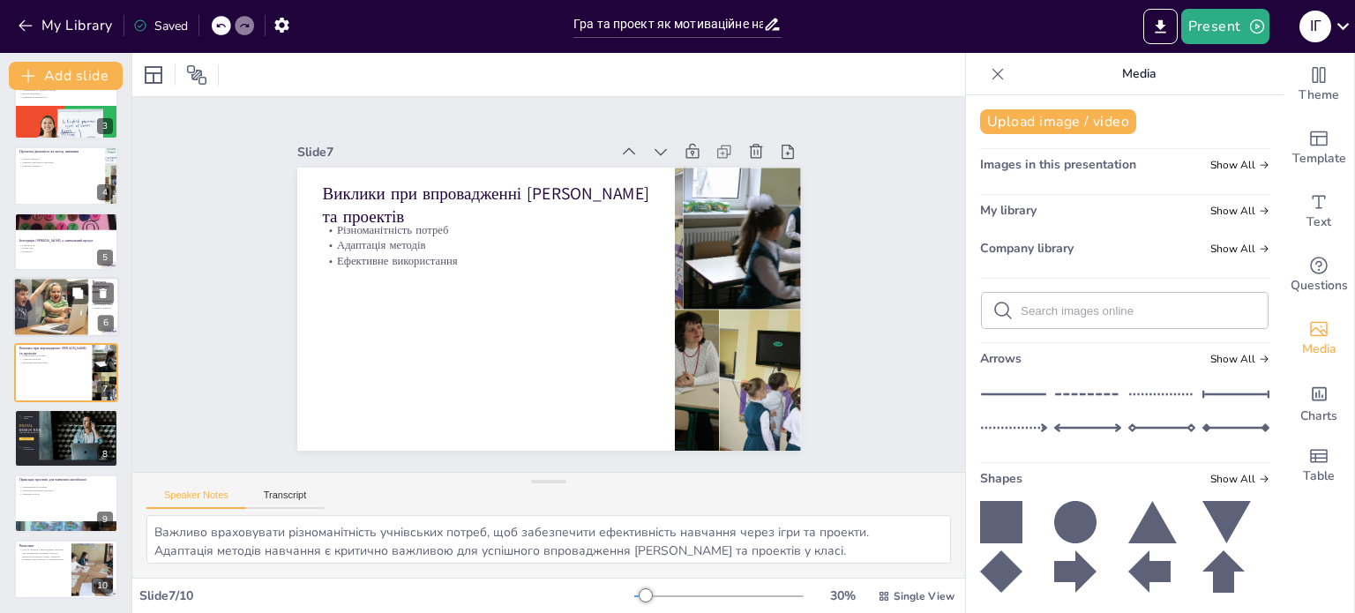
click at [49, 301] on div at bounding box center [42, 309] width 112 height 73
type textarea "Проектне навчання сприяє глибшому розумінню теми, оскільки учні активно дослідж…"
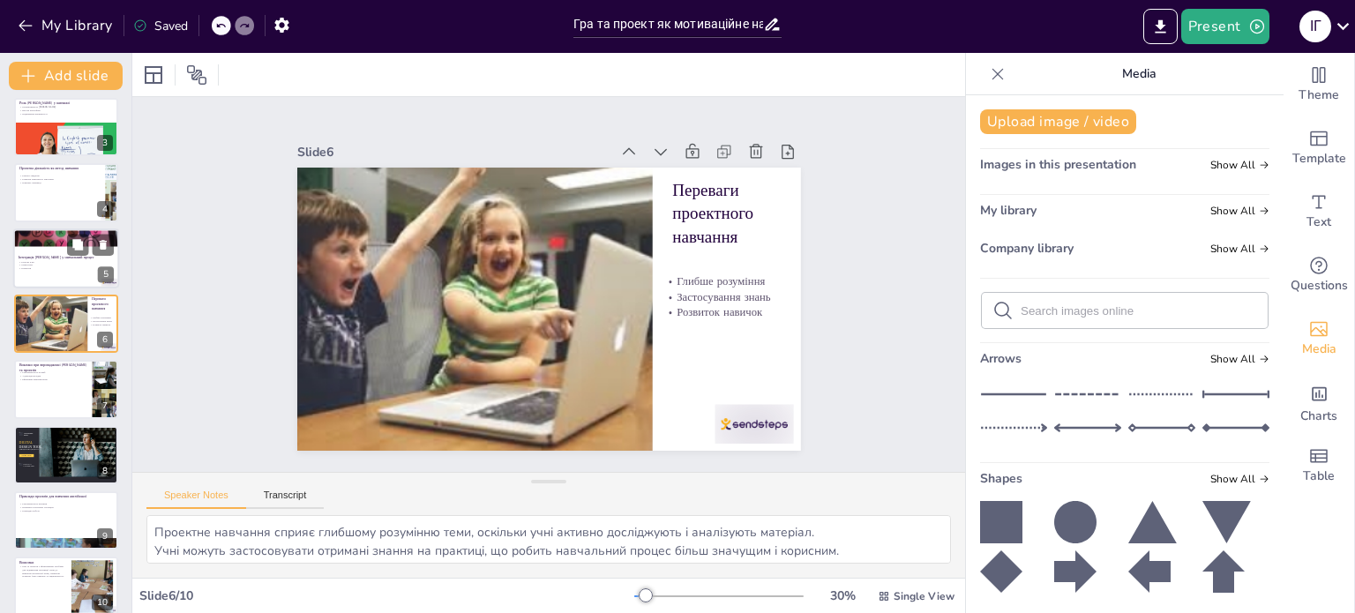
scroll to position [153, 0]
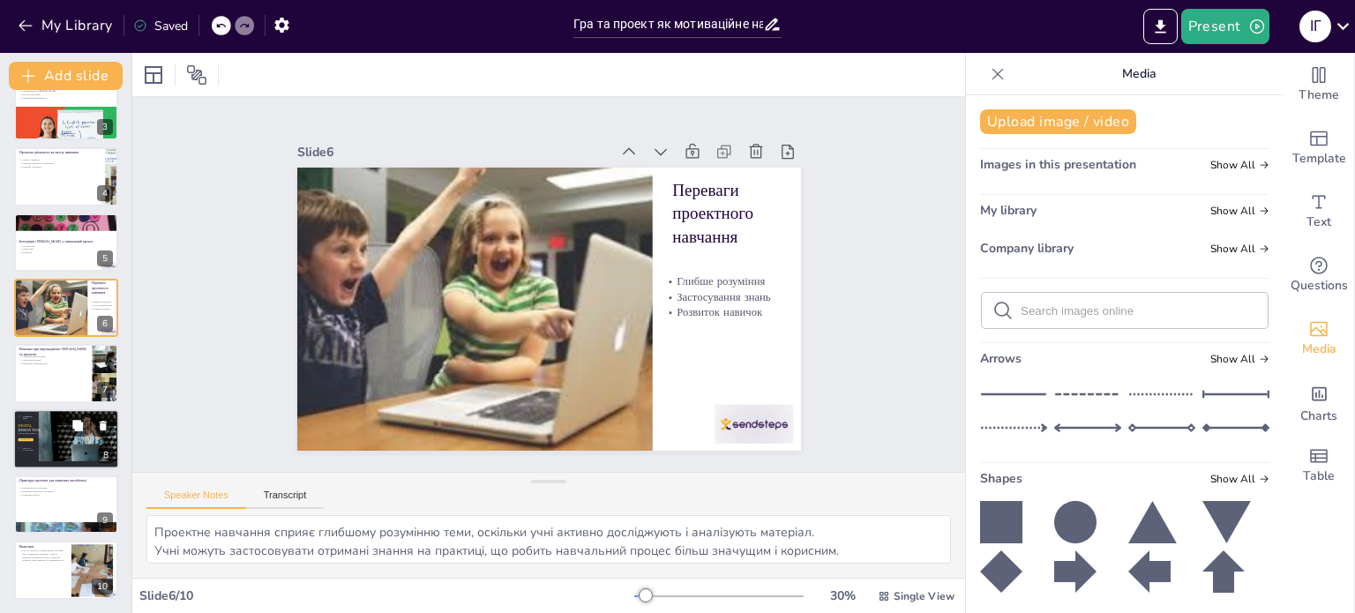
click at [66, 441] on div at bounding box center [61, 449] width 14 height 17
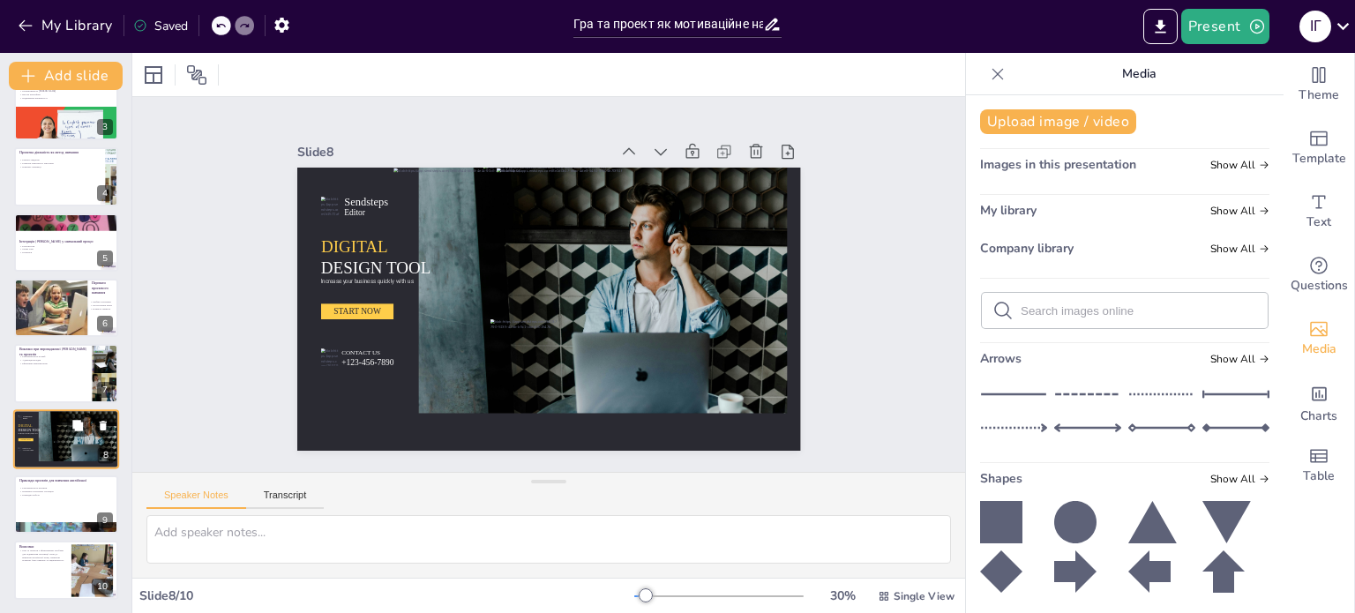
scroll to position [154, 0]
click at [776, 211] on icon at bounding box center [787, 222] width 22 height 22
type textarea "Різноманітність проектів дозволяє учням обрати те, що їм цікаво, що підвищує їх…"
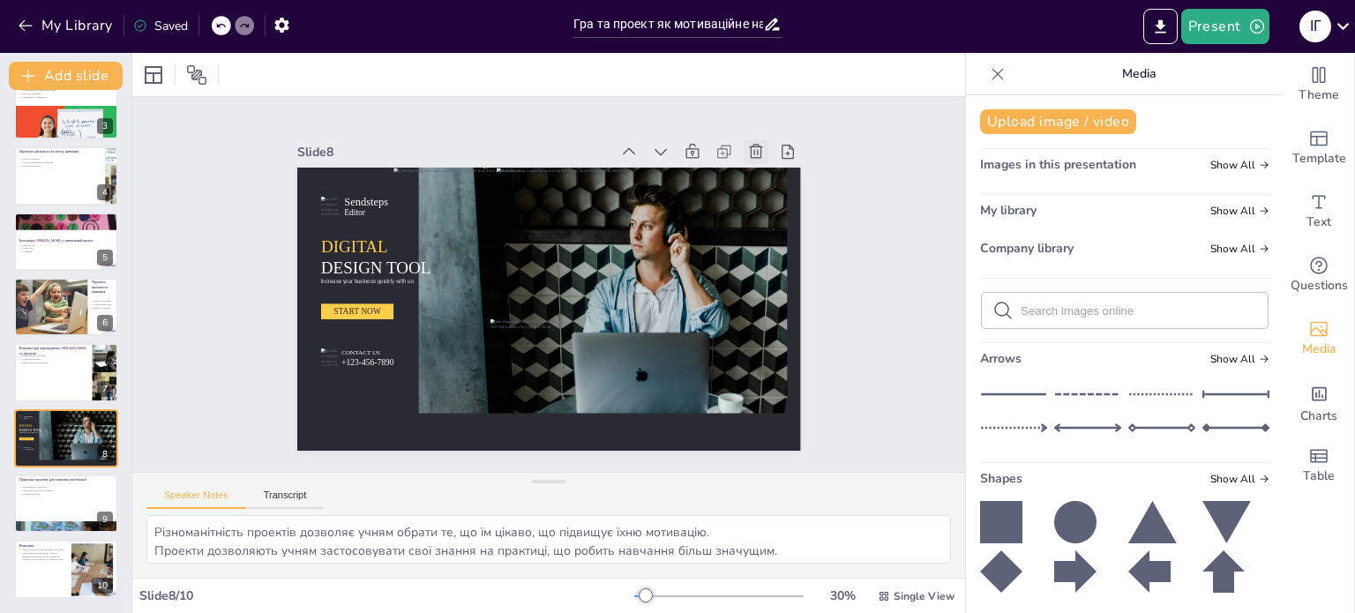
scroll to position [88, 0]
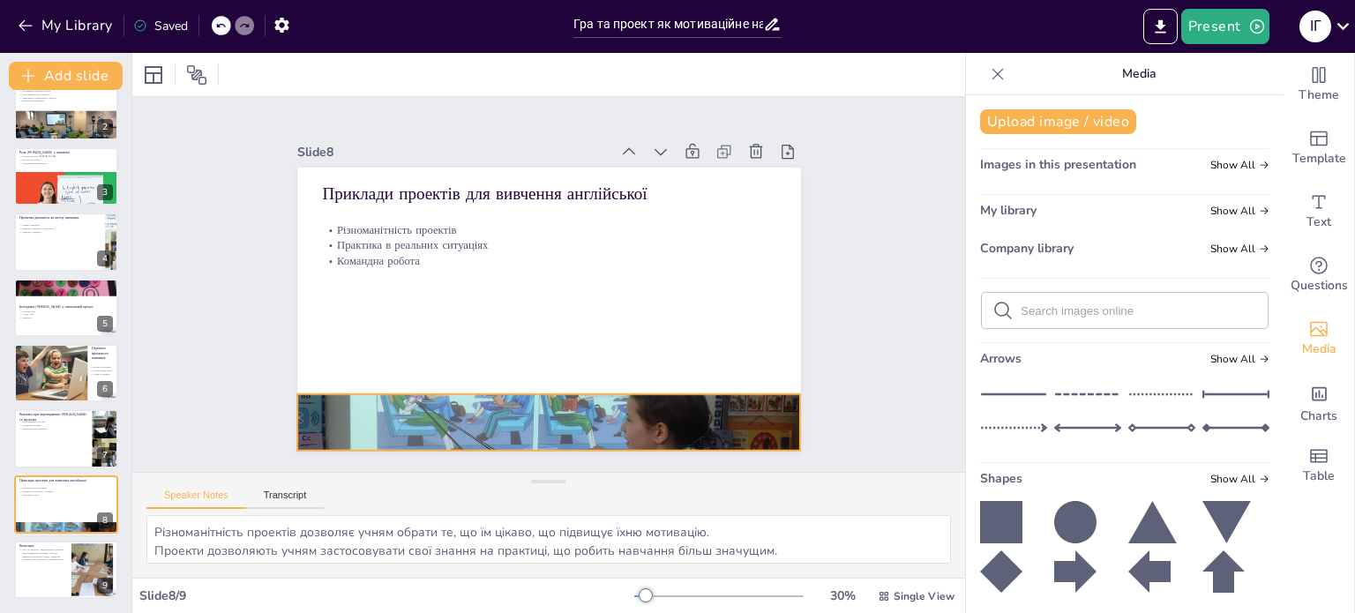
click at [455, 419] on div at bounding box center [446, 377] width 617 height 626
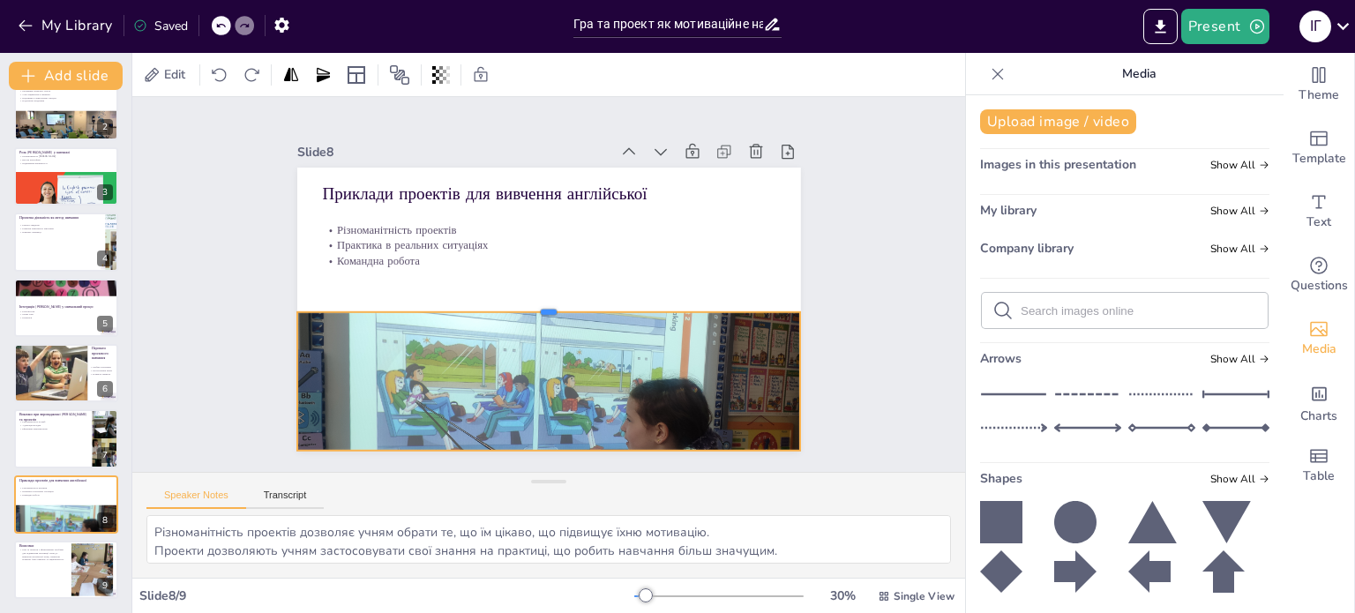
drag, startPoint x: 538, startPoint y: 385, endPoint x: 540, endPoint y: 303, distance: 82.1
click at [540, 303] on div at bounding box center [541, 303] width 466 height 218
click at [797, 250] on div "Slide 1 Гра та проект як мотиваційне навчальне середовище для вивчення англійсь…" at bounding box center [548, 284] width 685 height 549
